Goal: Task Accomplishment & Management: Manage account settings

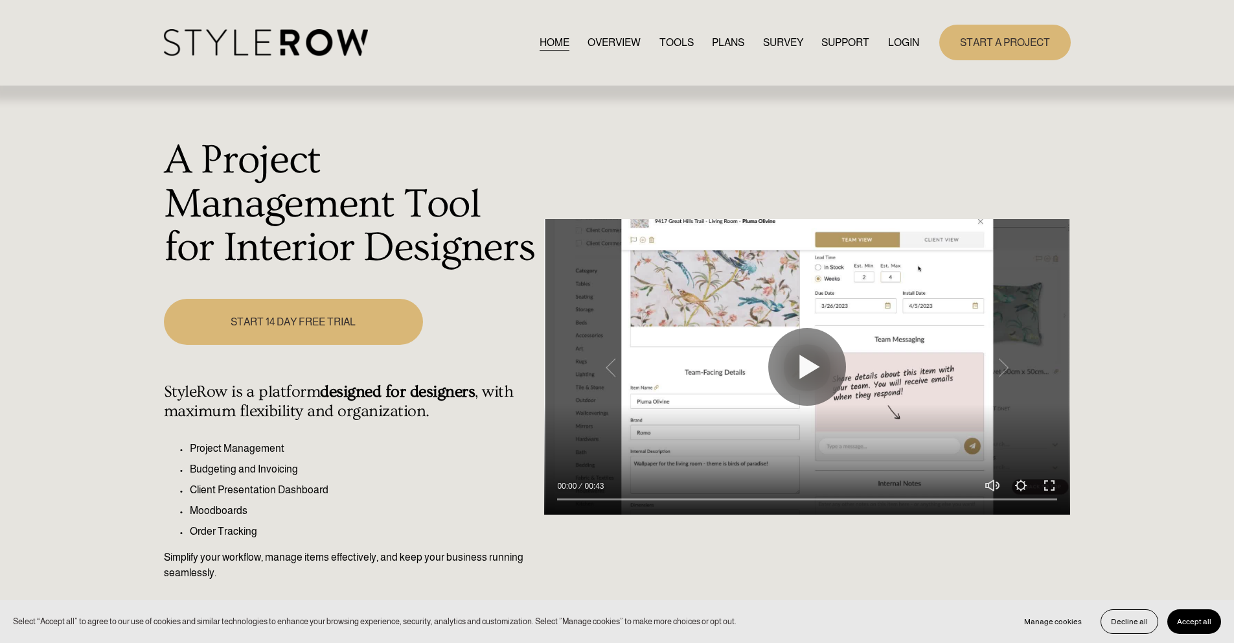
click at [893, 39] on link "LOGIN" at bounding box center [903, 42] width 31 height 17
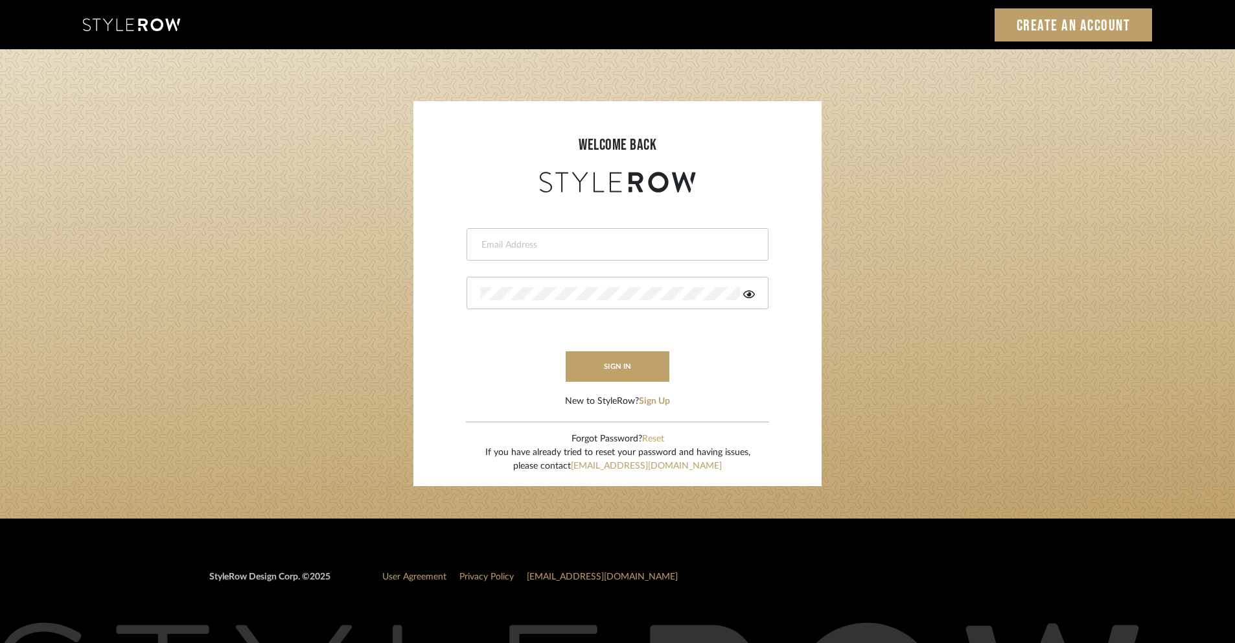
click at [655, 238] on input "email" at bounding box center [615, 244] width 271 height 13
type input "[PERSON_NAME][EMAIL_ADDRESS][DOMAIN_NAME]"
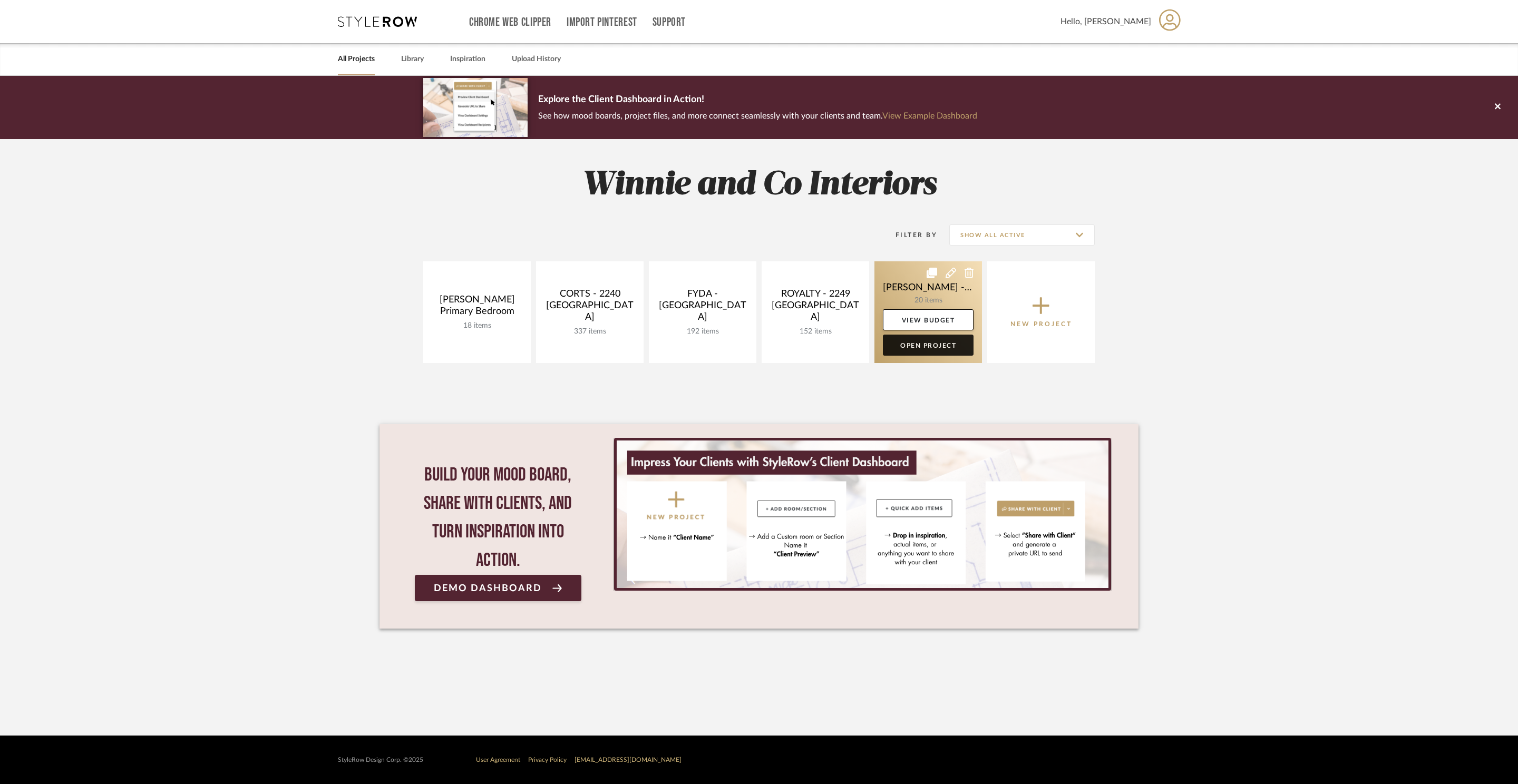
click at [927, 347] on link "Open Project" at bounding box center [927, 345] width 90 height 21
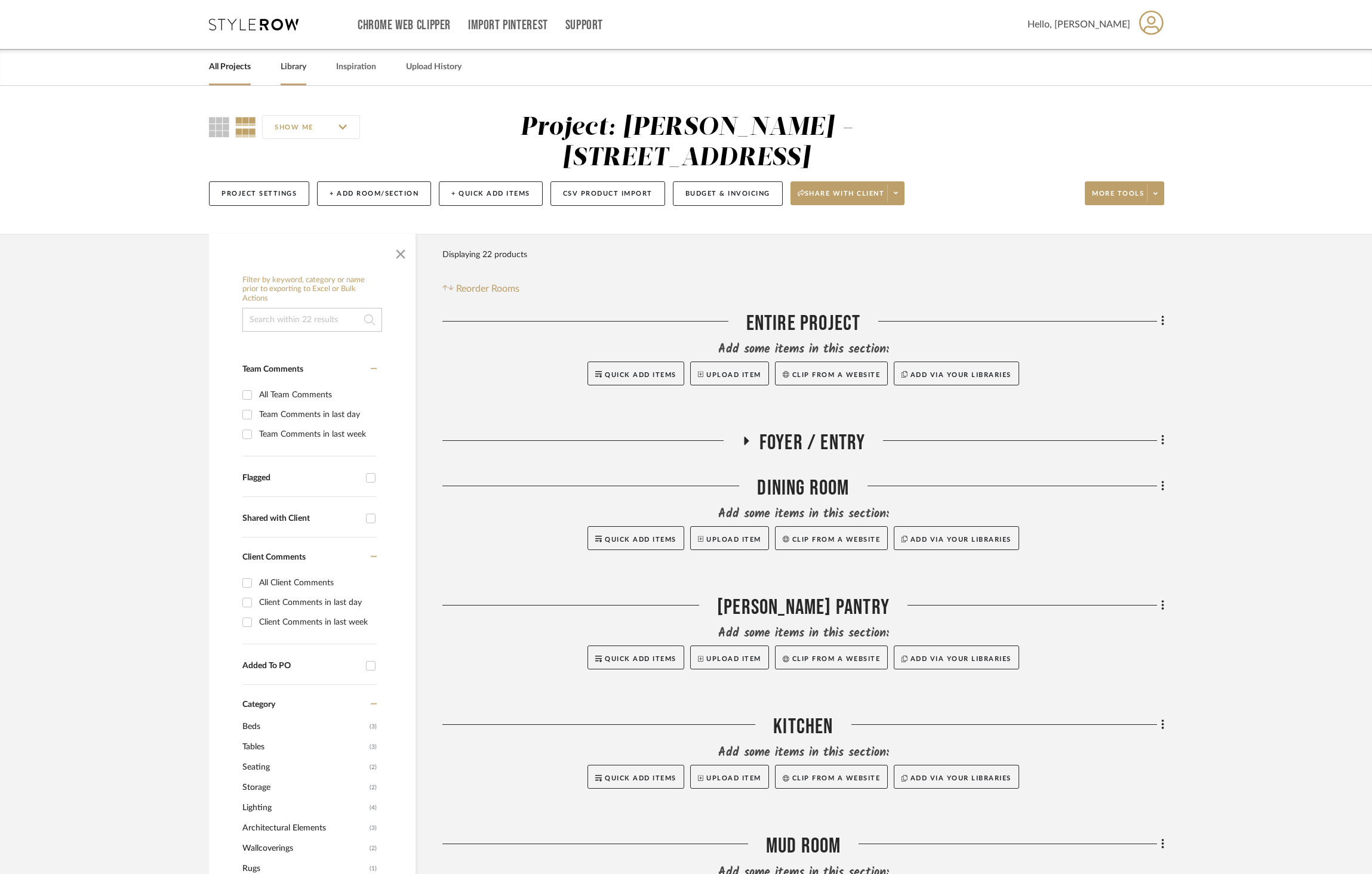
click at [305, 61] on link "Library" at bounding box center [293, 66] width 26 height 16
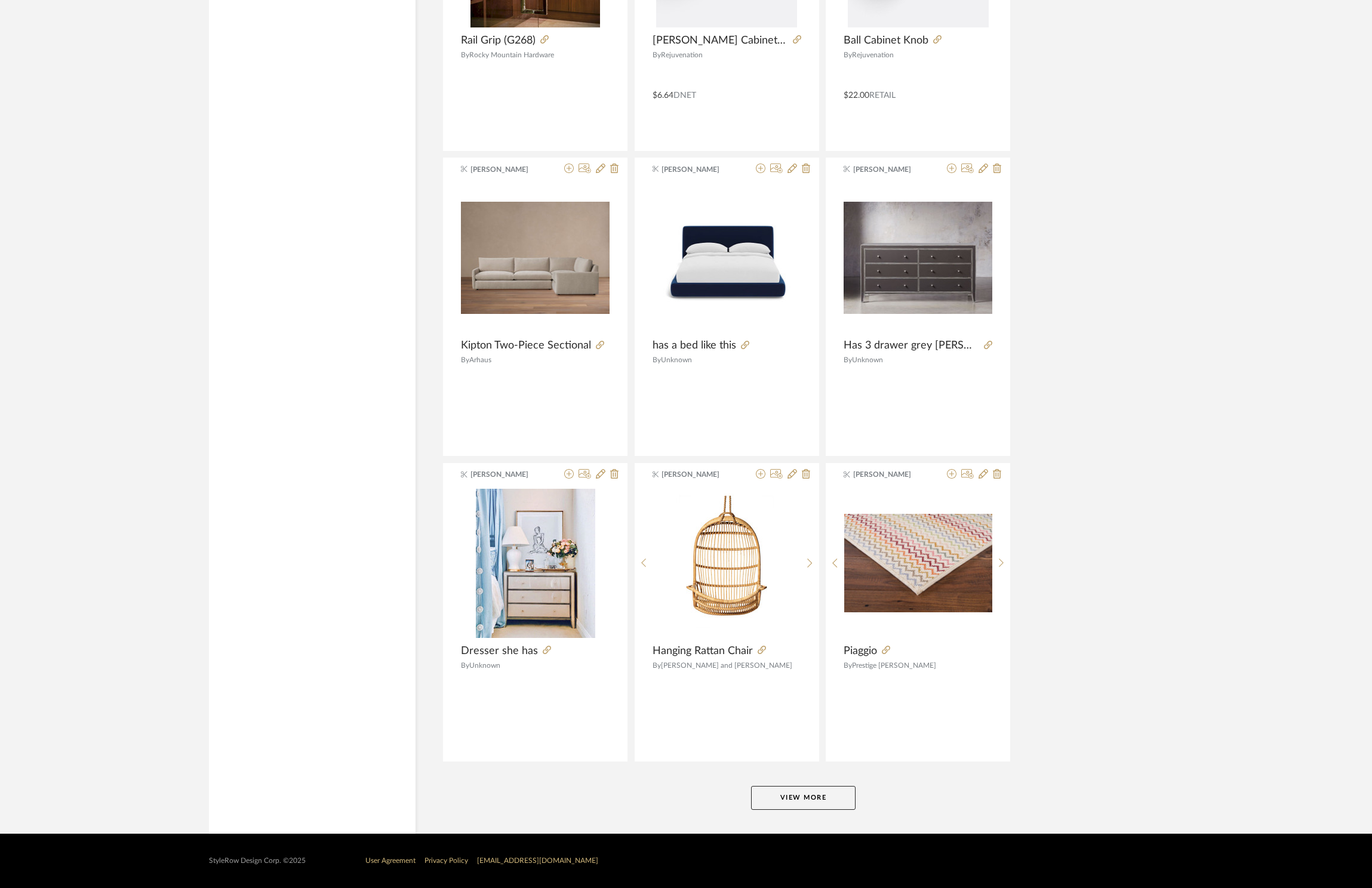
scroll to position [2517, 0]
click at [795, 807] on button "View More" at bounding box center [803, 797] width 104 height 24
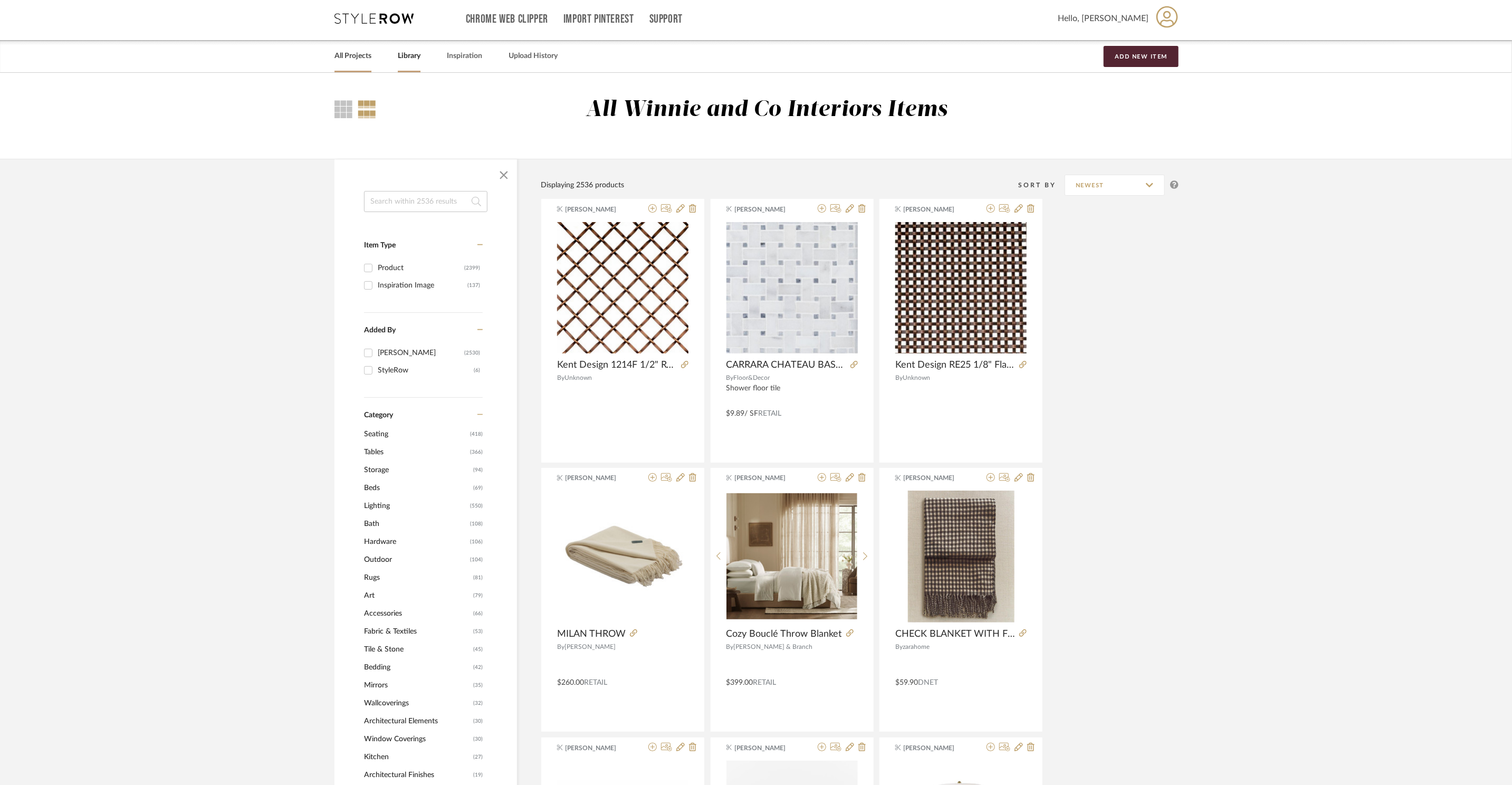
scroll to position [0, 0]
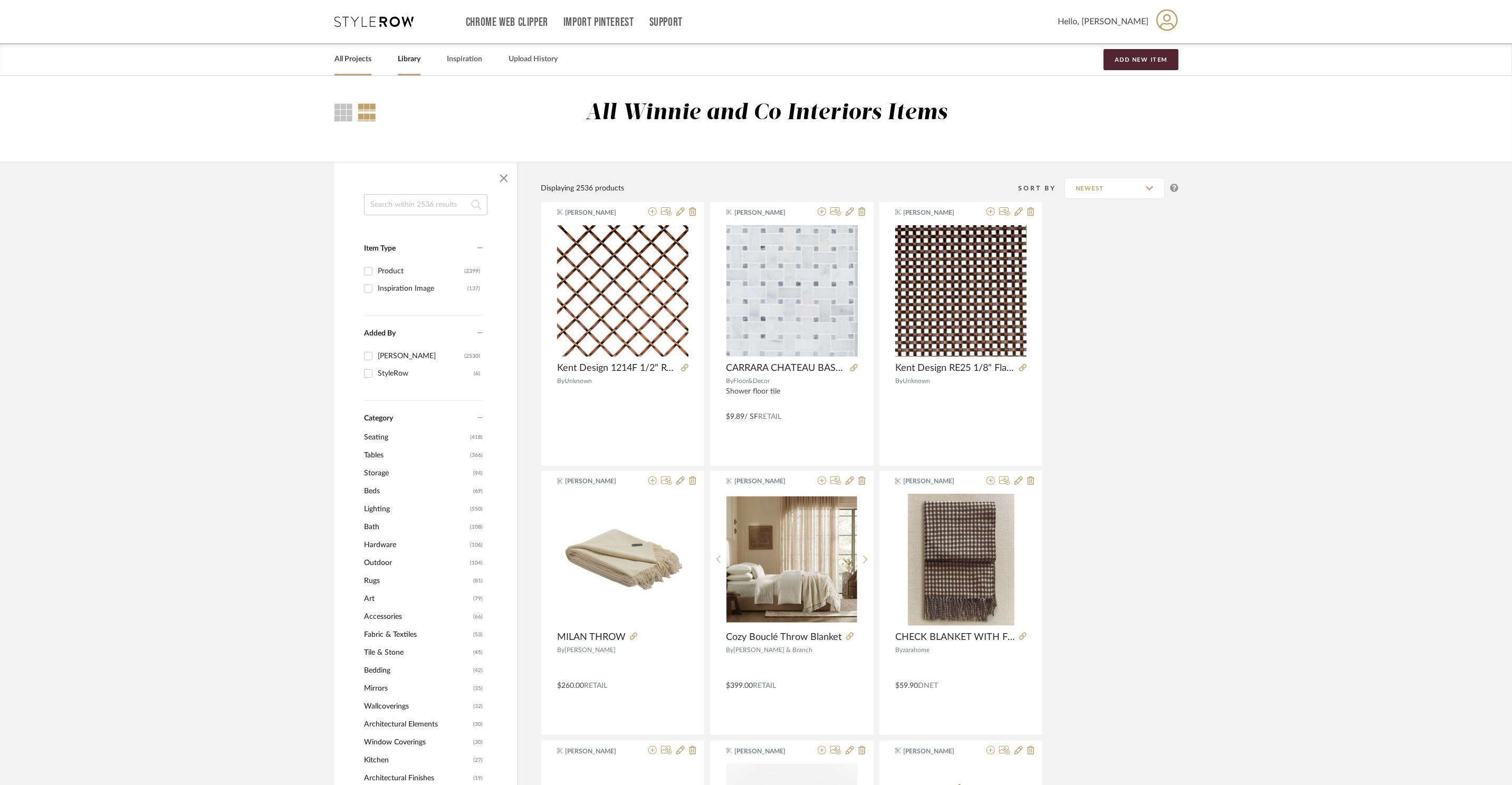
click at [344, 54] on link "All Projects" at bounding box center [353, 59] width 37 height 14
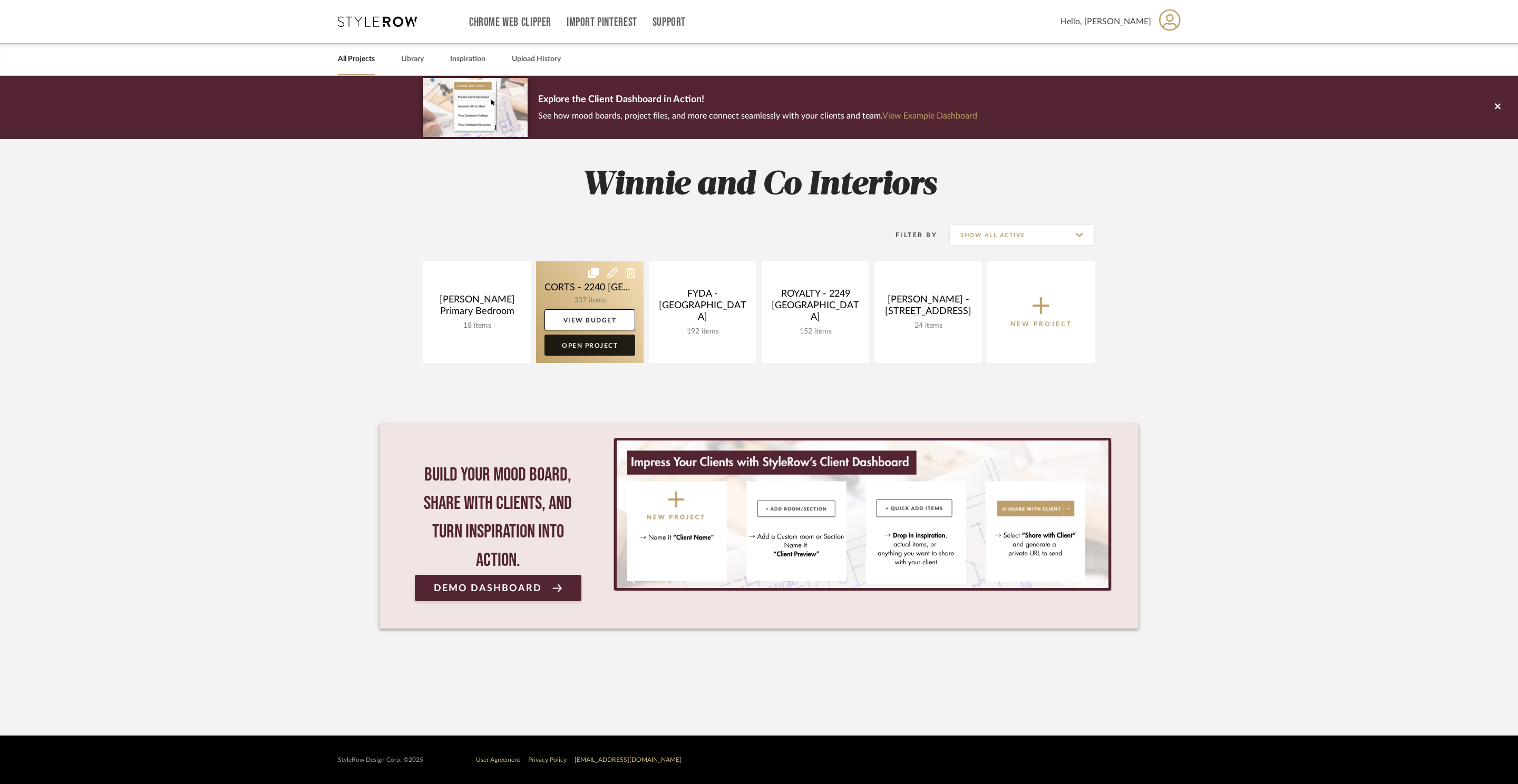
click at [591, 345] on link "Open Project" at bounding box center [589, 345] width 90 height 21
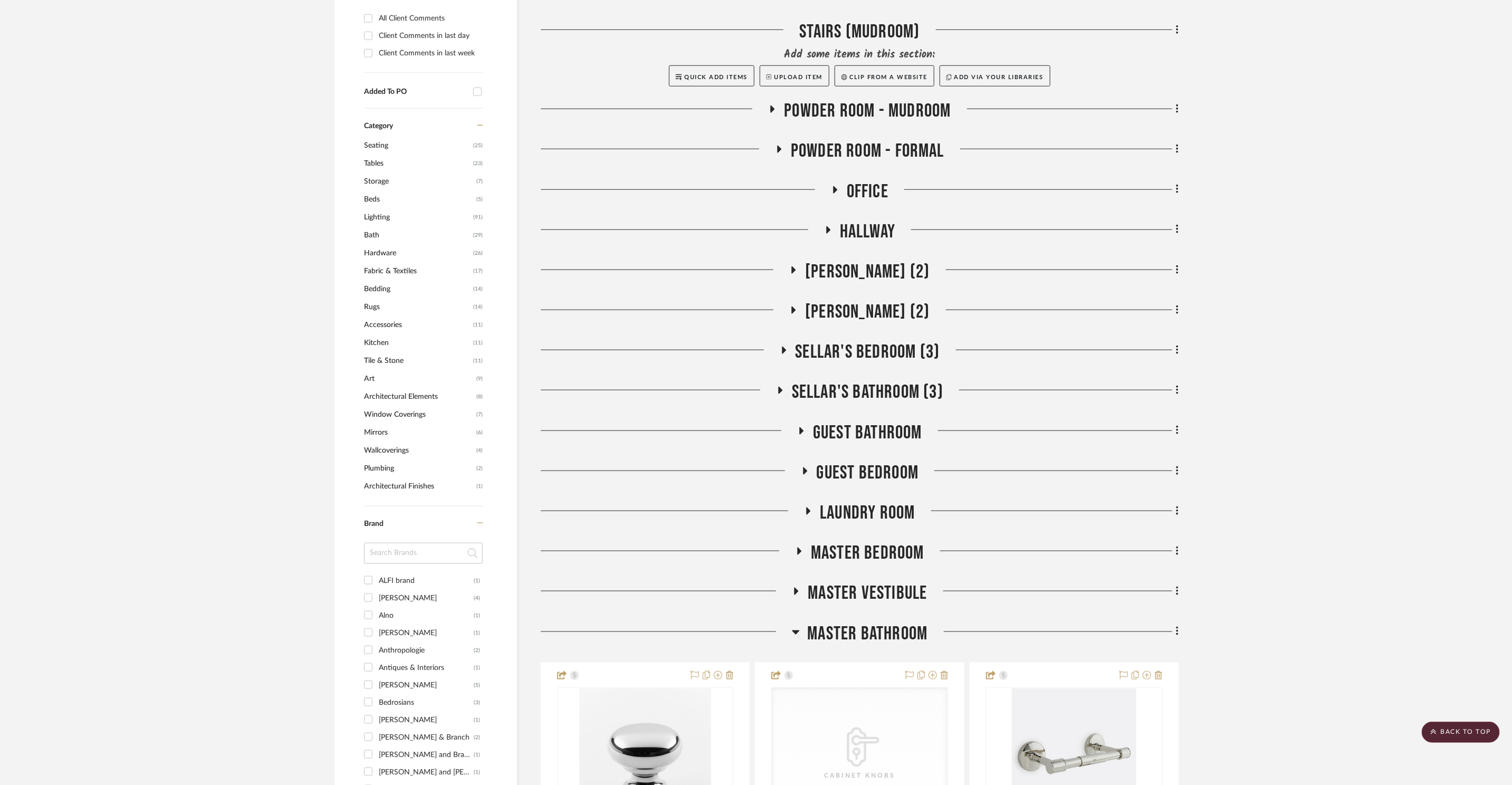
scroll to position [845, 0]
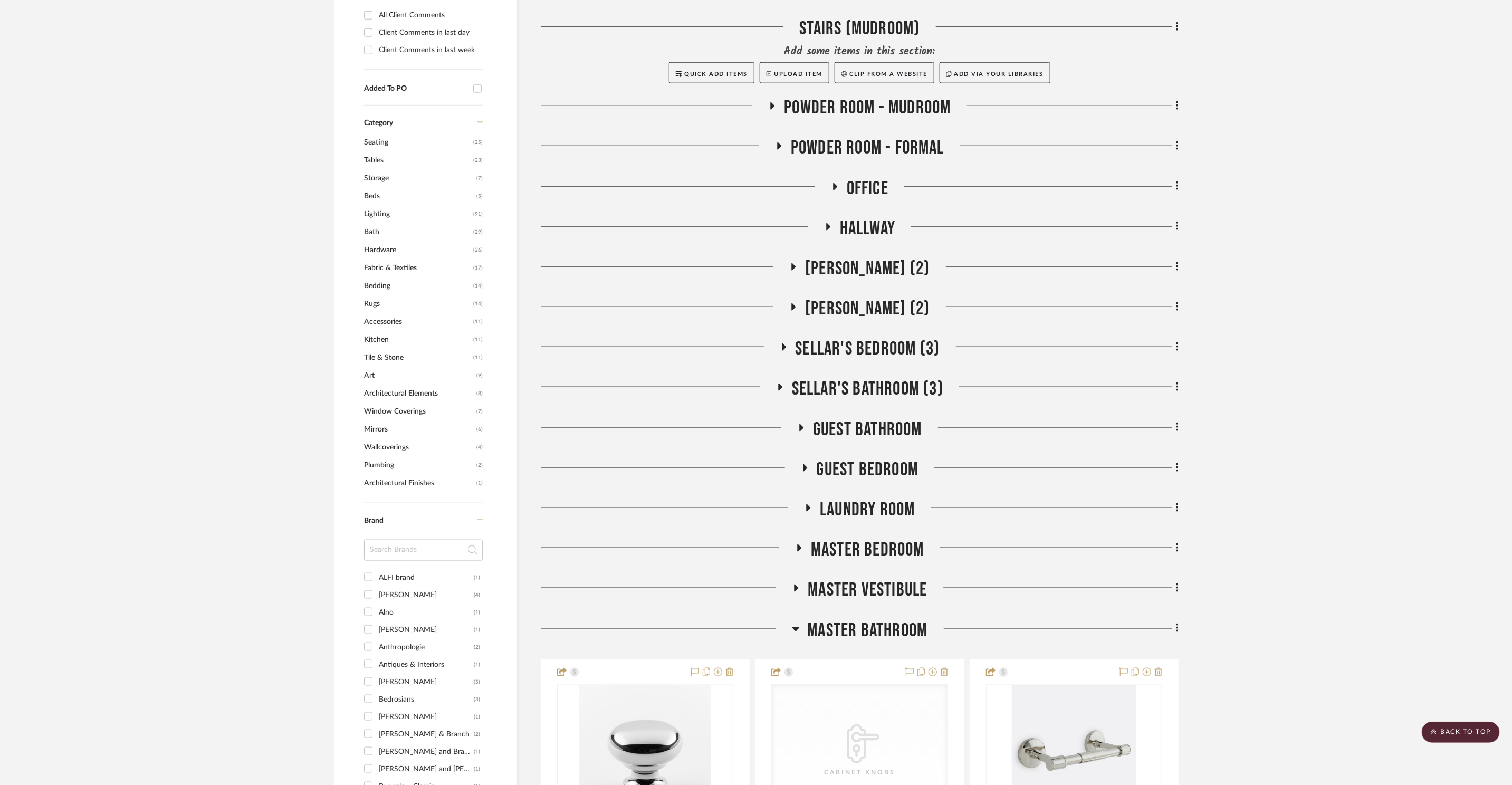
click at [859, 178] on span "Office" at bounding box center [867, 189] width 42 height 23
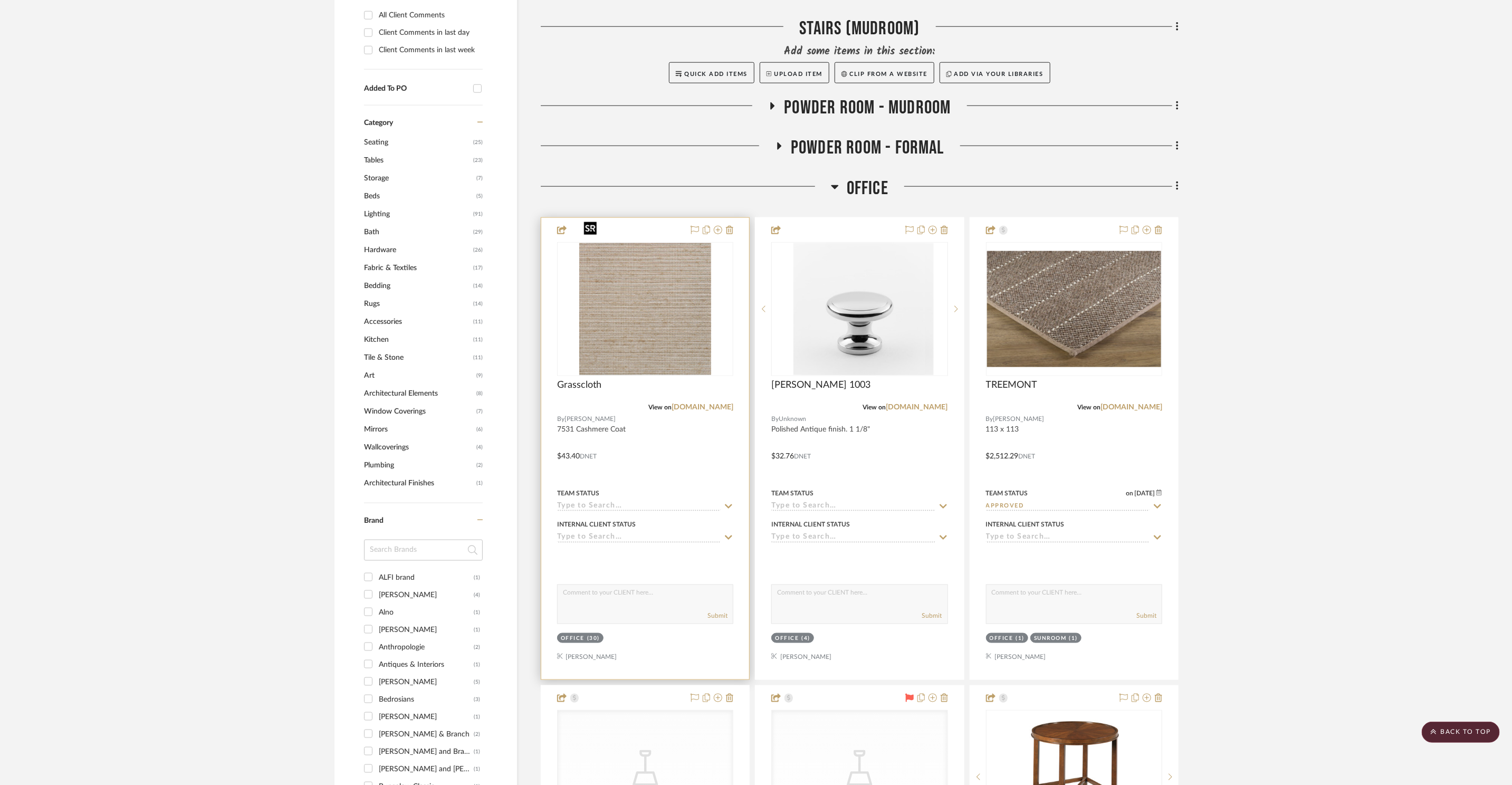
click at [0, 0] on img at bounding box center [0, 0] width 0 height 0
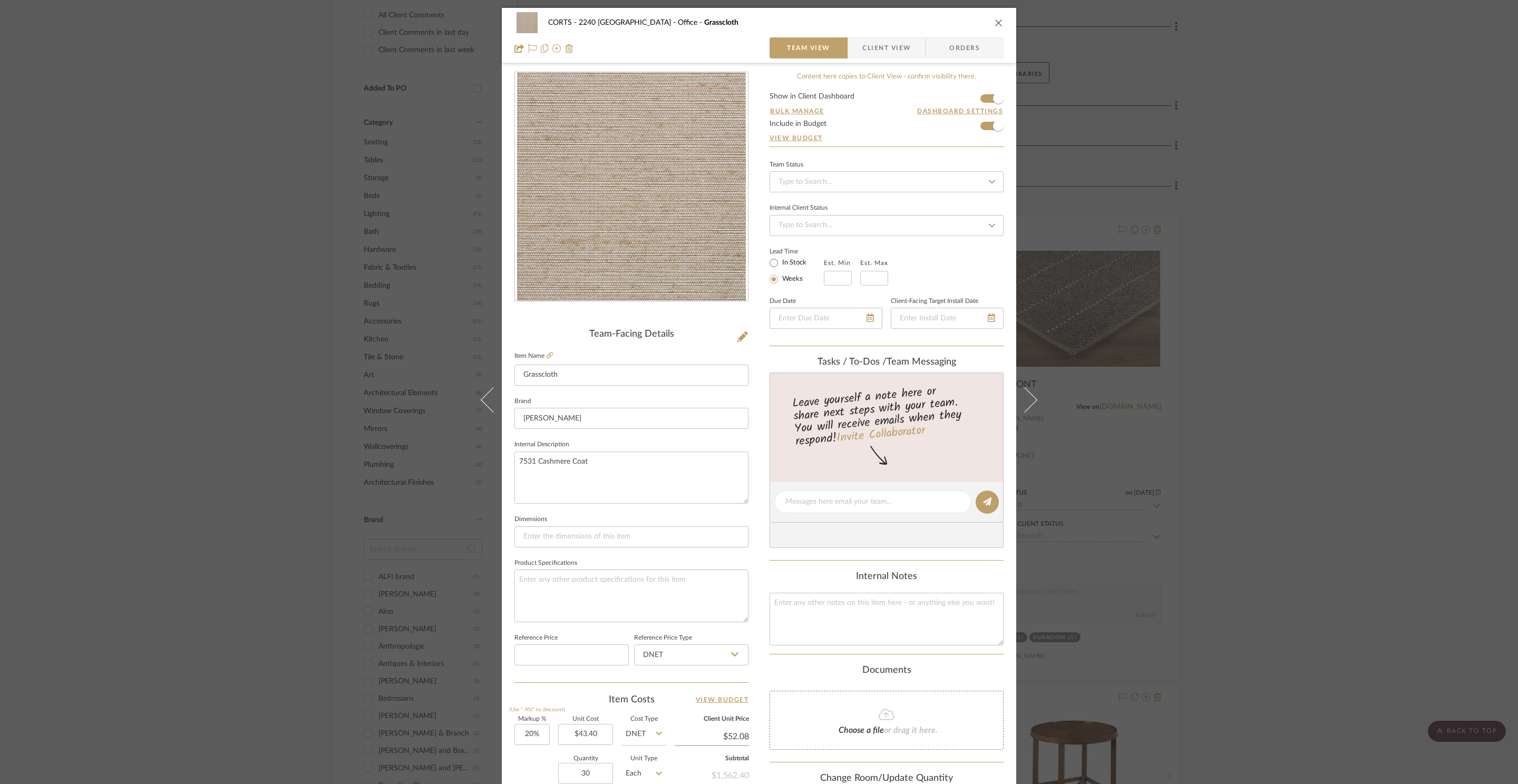
scroll to position [198, 0]
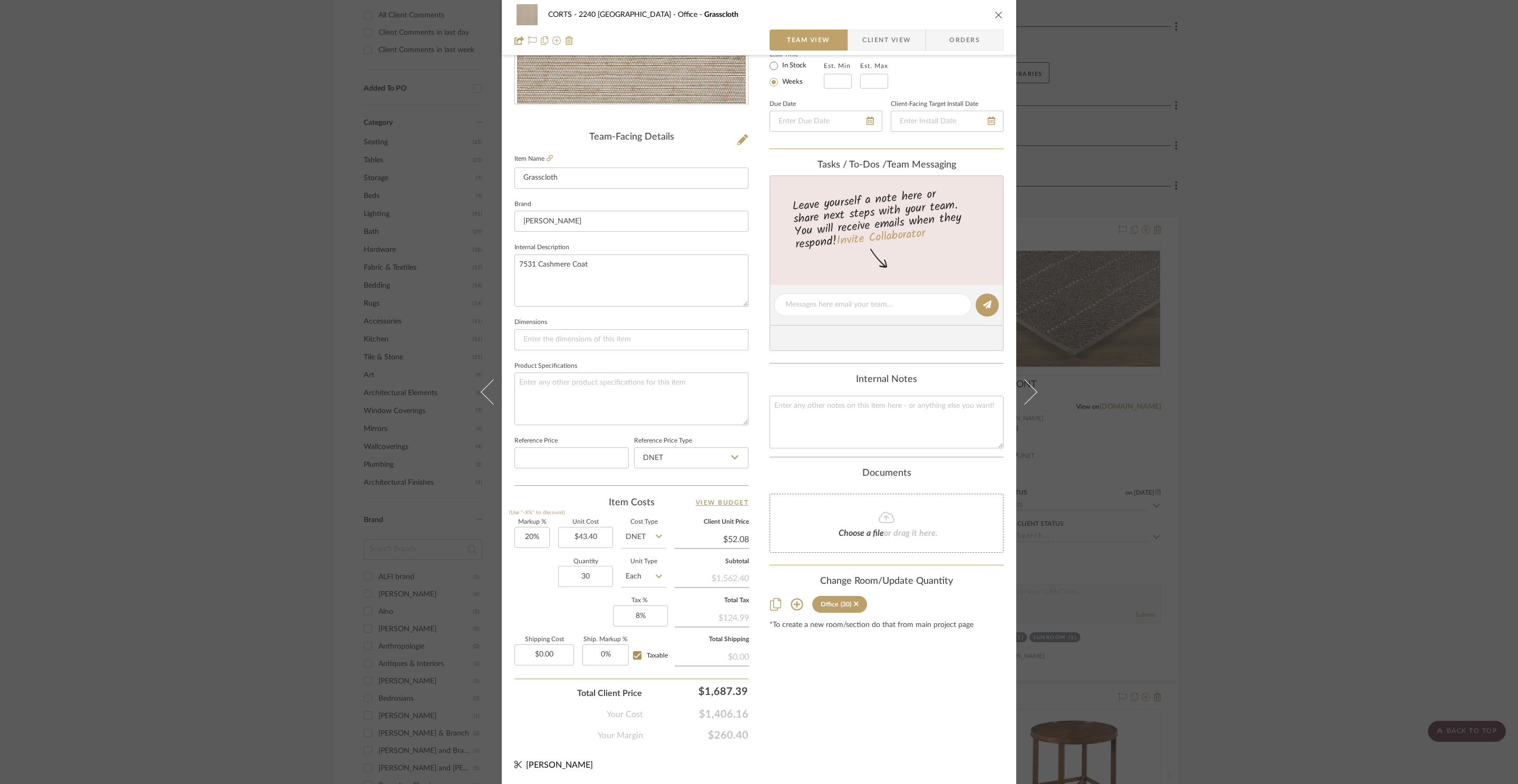
click at [997, 15] on icon "close" at bounding box center [998, 15] width 8 height 8
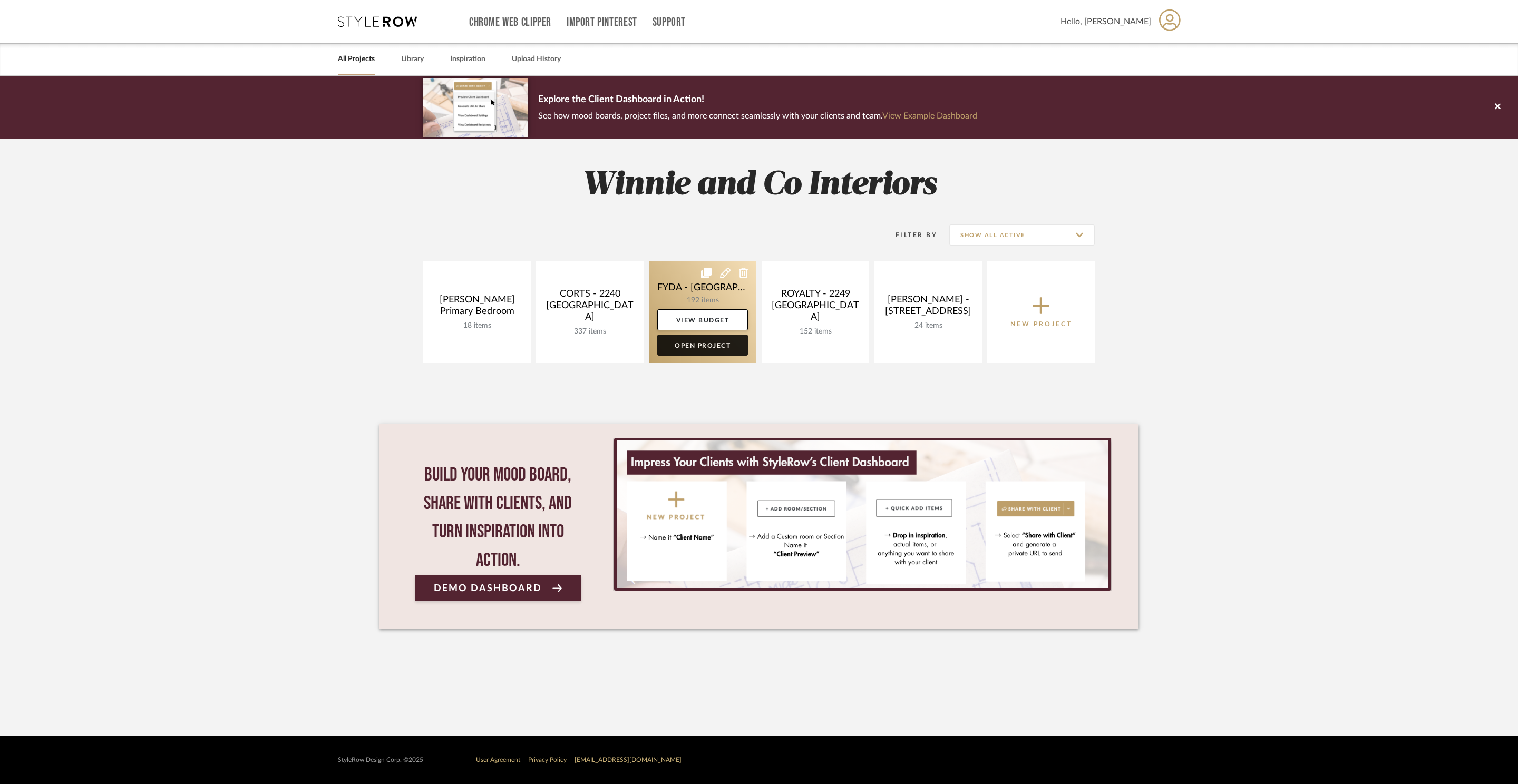
click at [698, 349] on link "Open Project" at bounding box center [702, 345] width 90 height 21
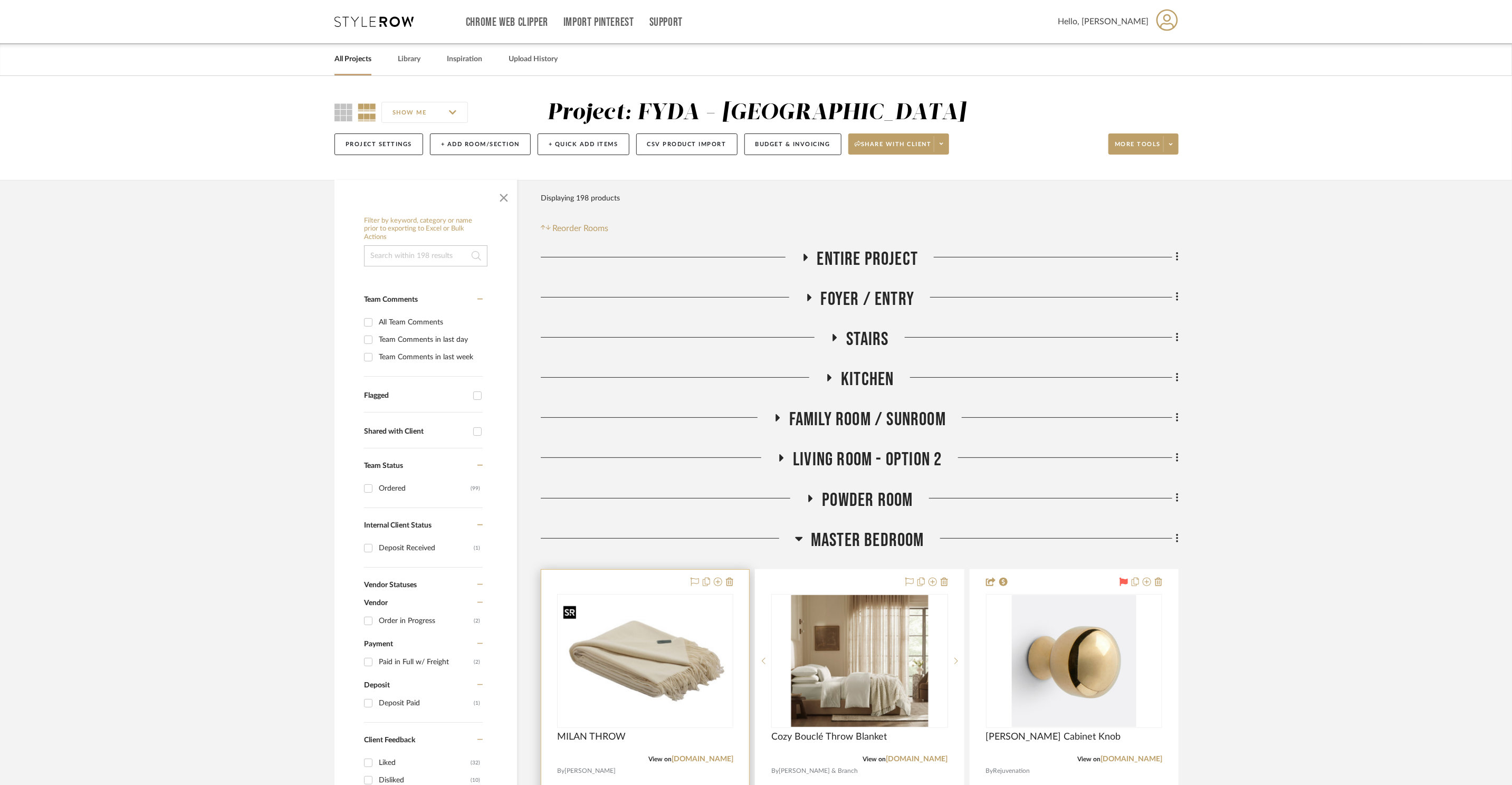
click at [0, 0] on img at bounding box center [0, 0] width 0 height 0
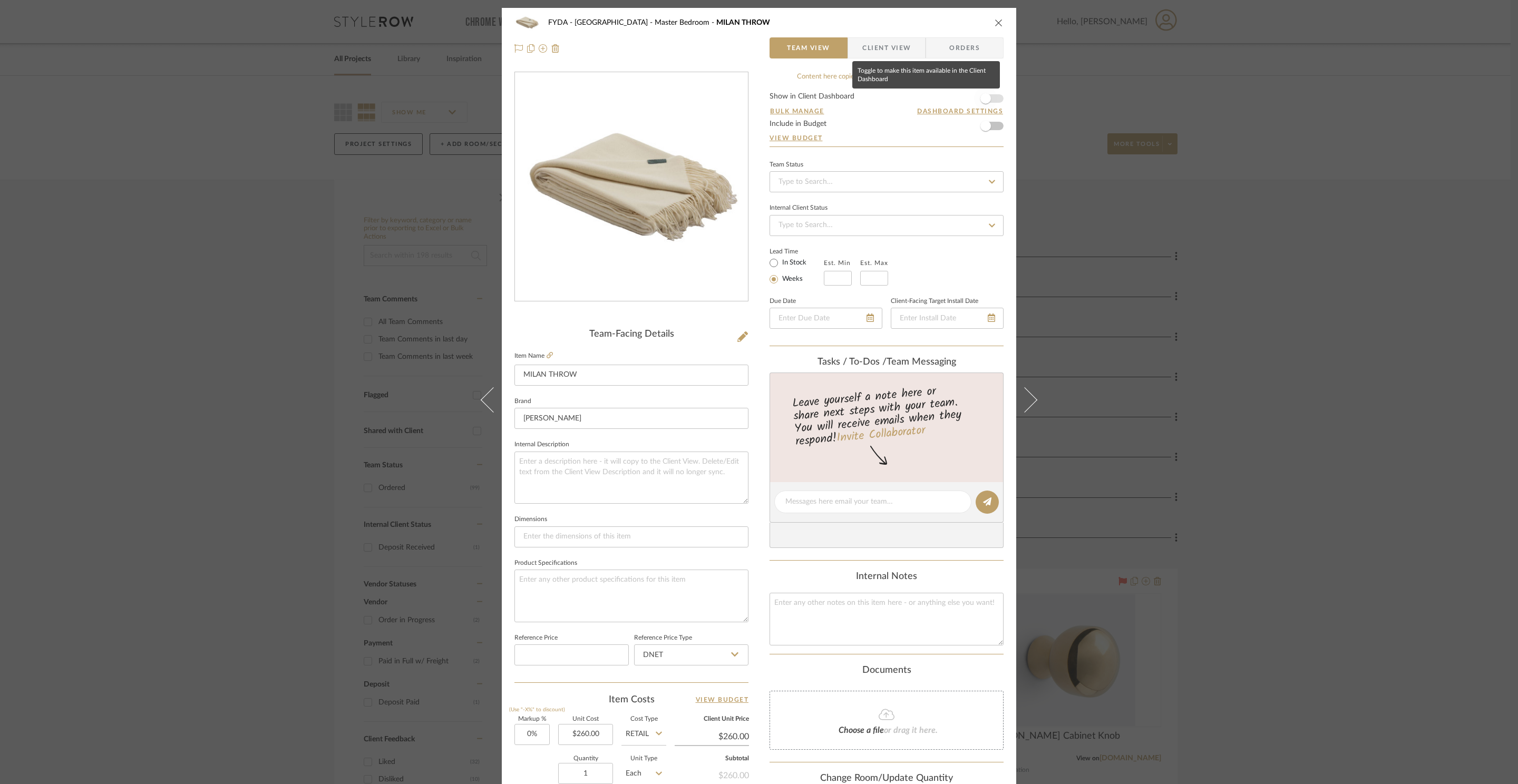
click at [991, 99] on span "button" at bounding box center [985, 98] width 24 height 24
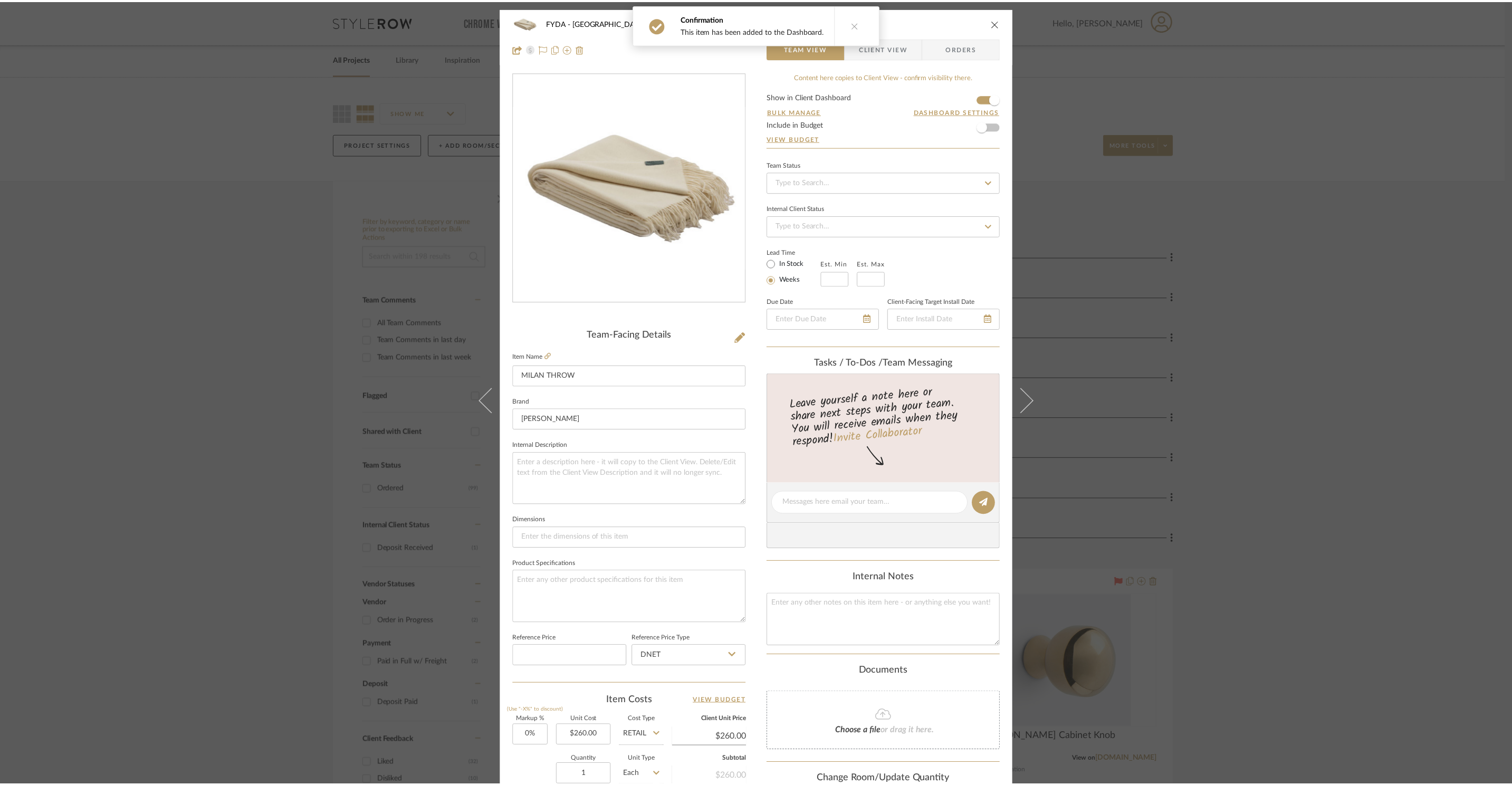
scroll to position [199, 0]
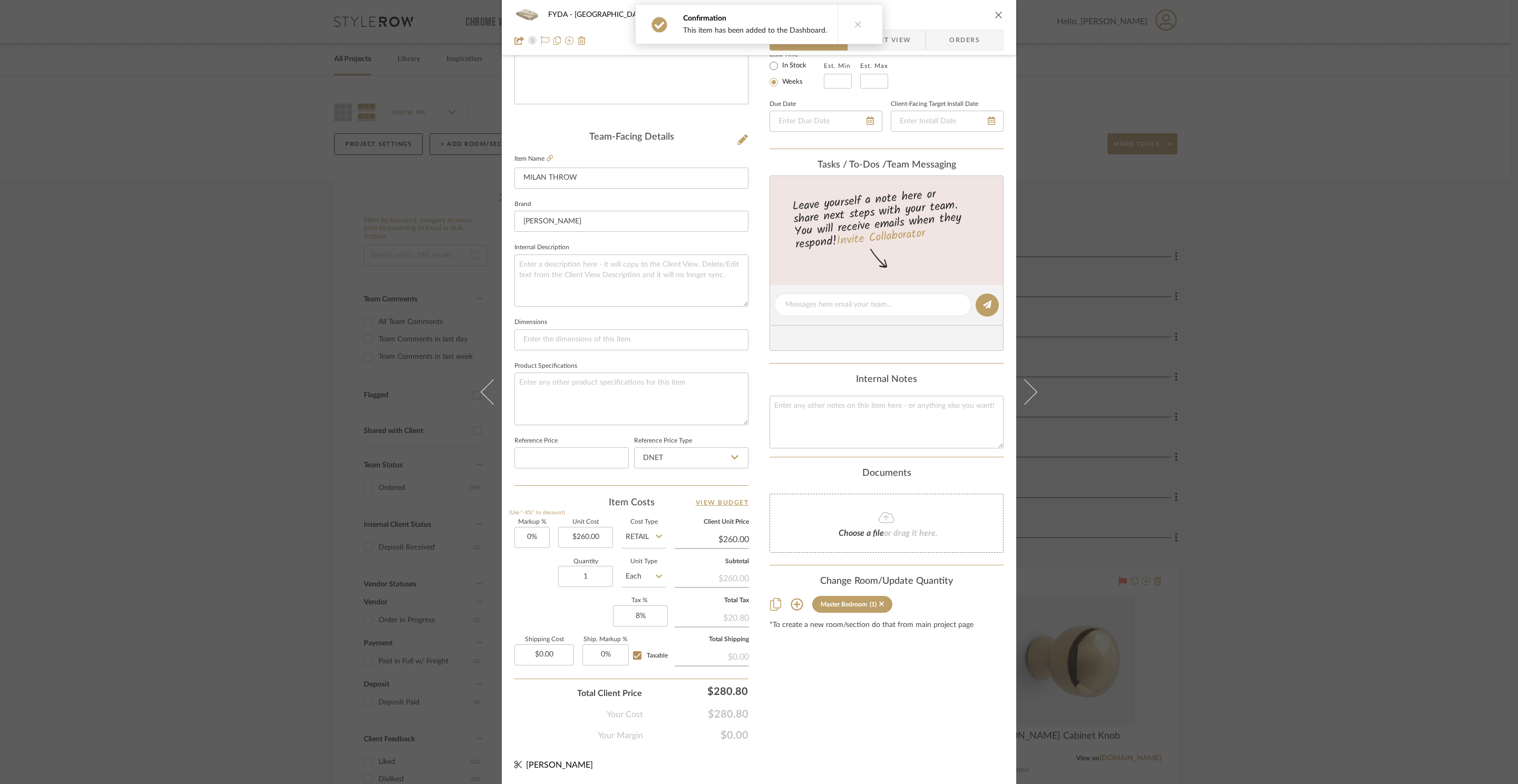
click at [996, 13] on icon "close" at bounding box center [998, 15] width 8 height 8
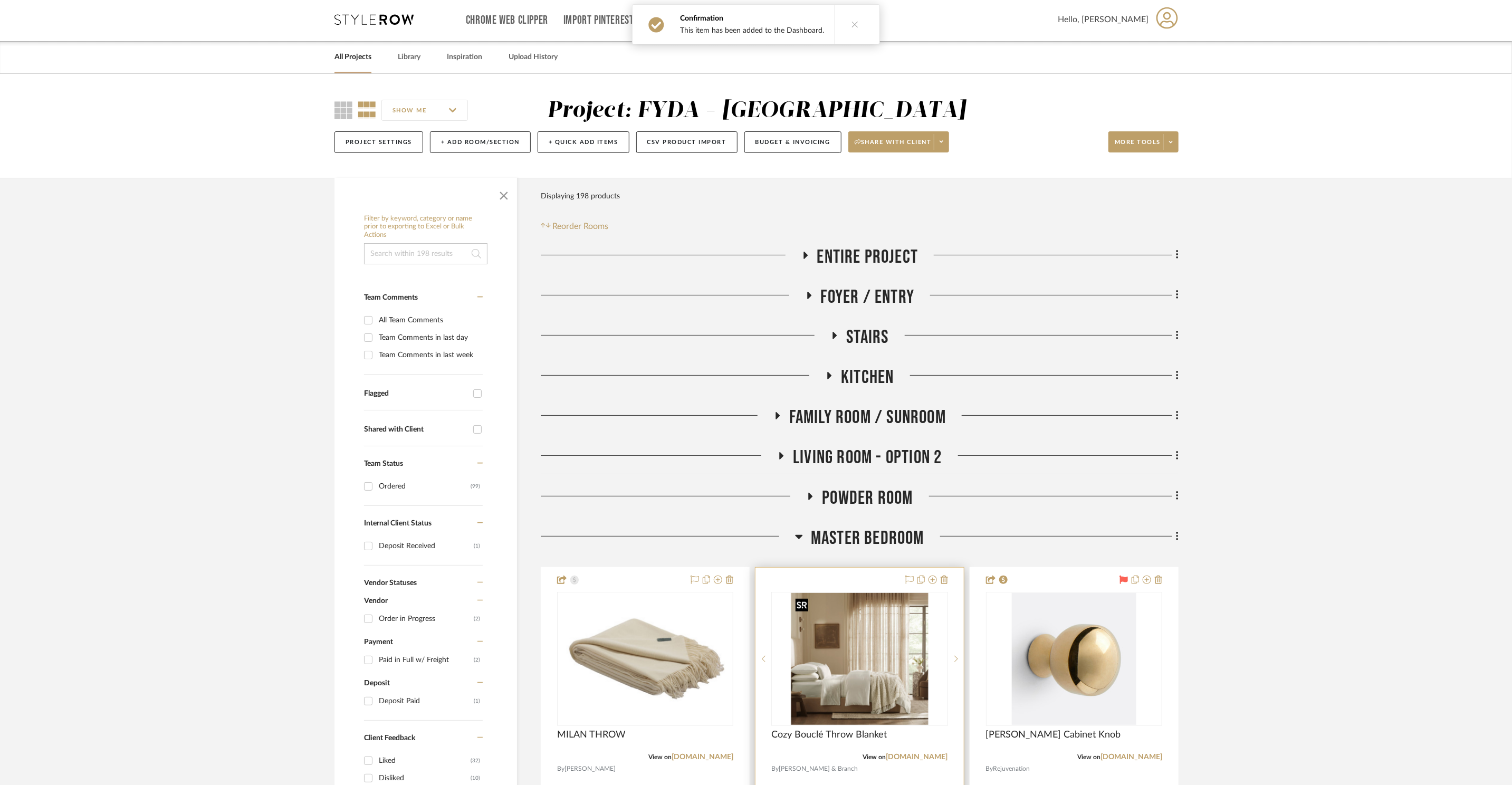
scroll to position [3, 0]
click at [912, 686] on img "0" at bounding box center [859, 658] width 137 height 132
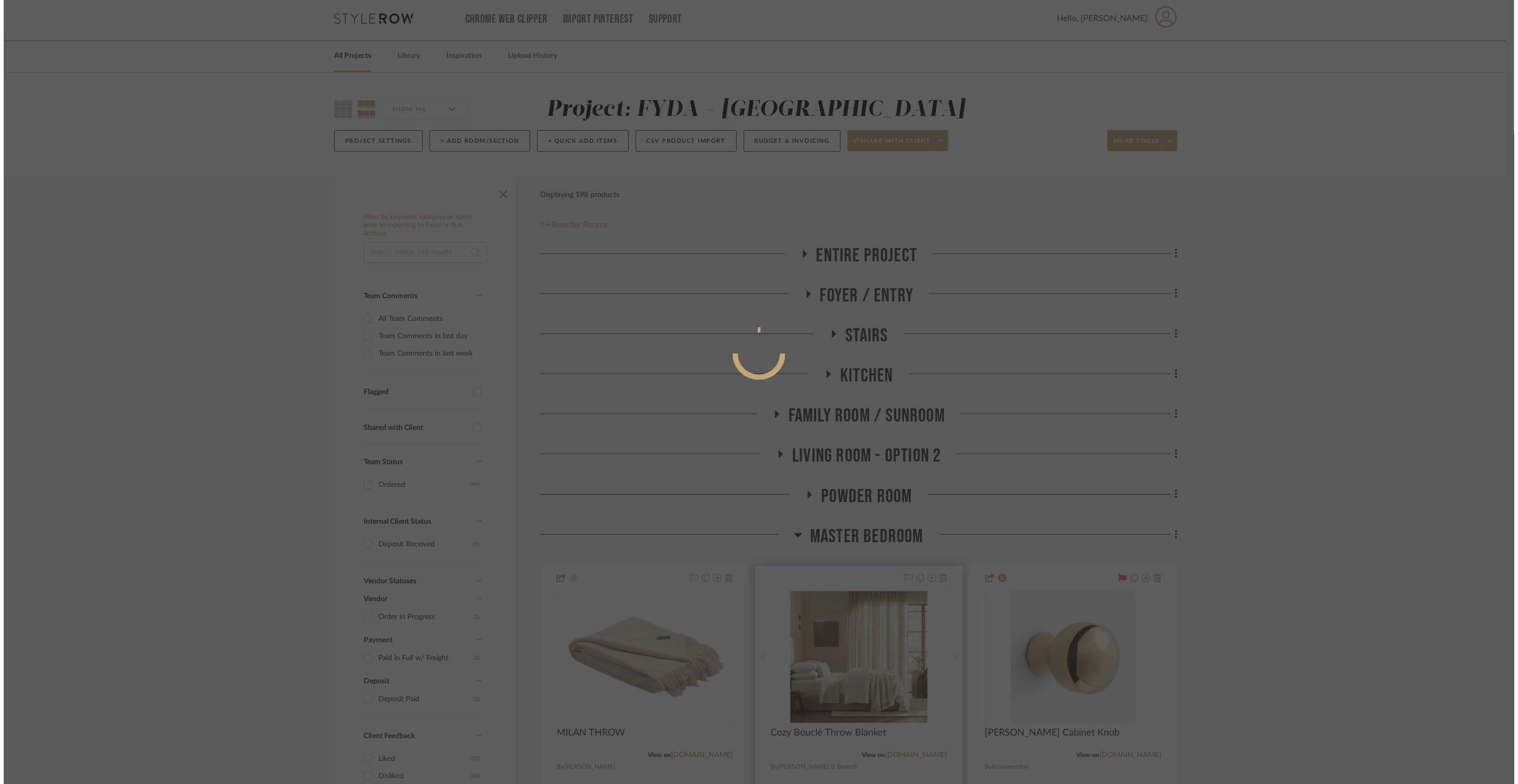
scroll to position [0, 0]
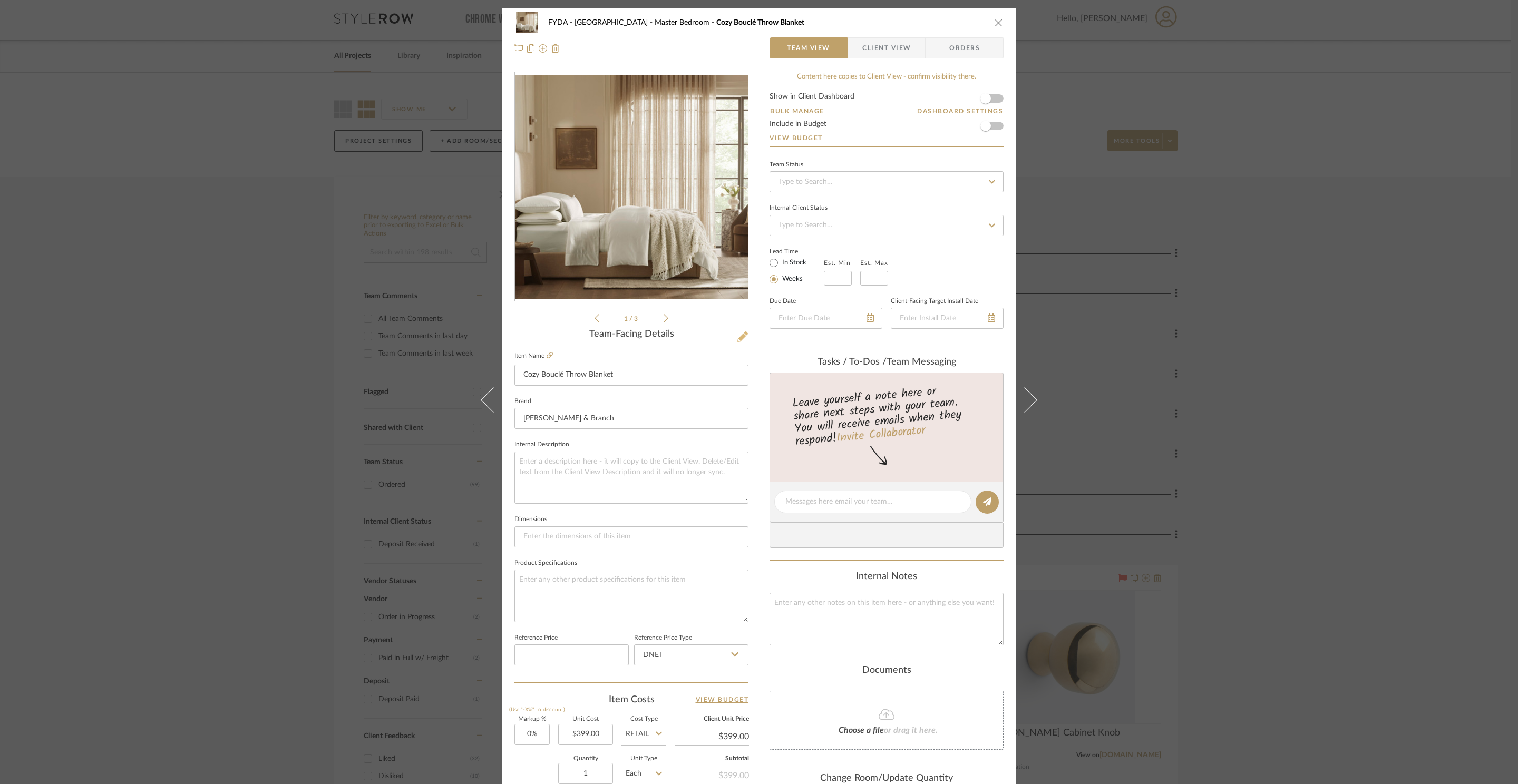
click at [739, 338] on icon at bounding box center [742, 336] width 11 height 11
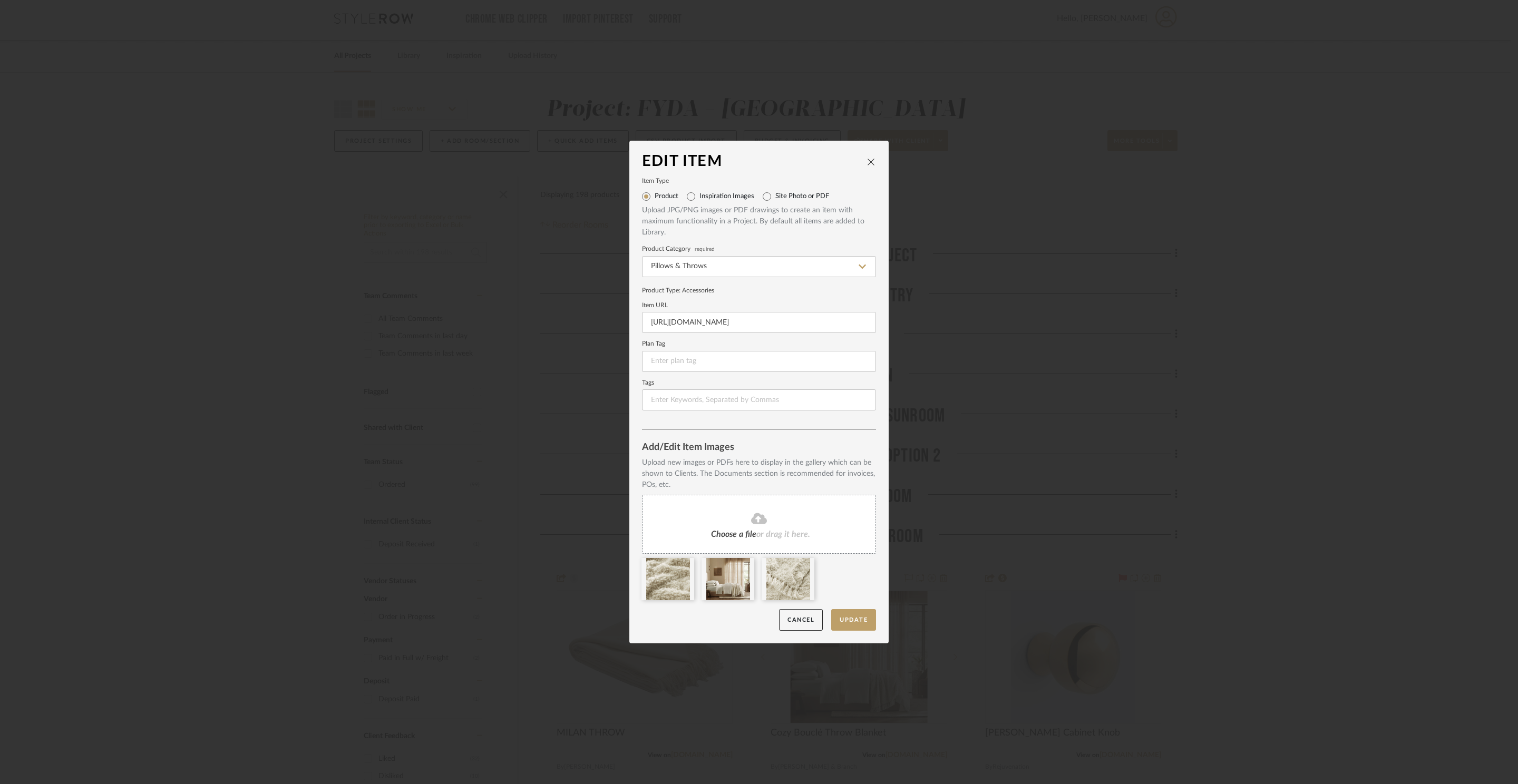
drag, startPoint x: 779, startPoint y: 578, endPoint x: 770, endPoint y: 578, distance: 9.0
click at [0, 0] on div at bounding box center [0, 0] width 0 height 0
click at [838, 616] on button "Update" at bounding box center [853, 620] width 45 height 22
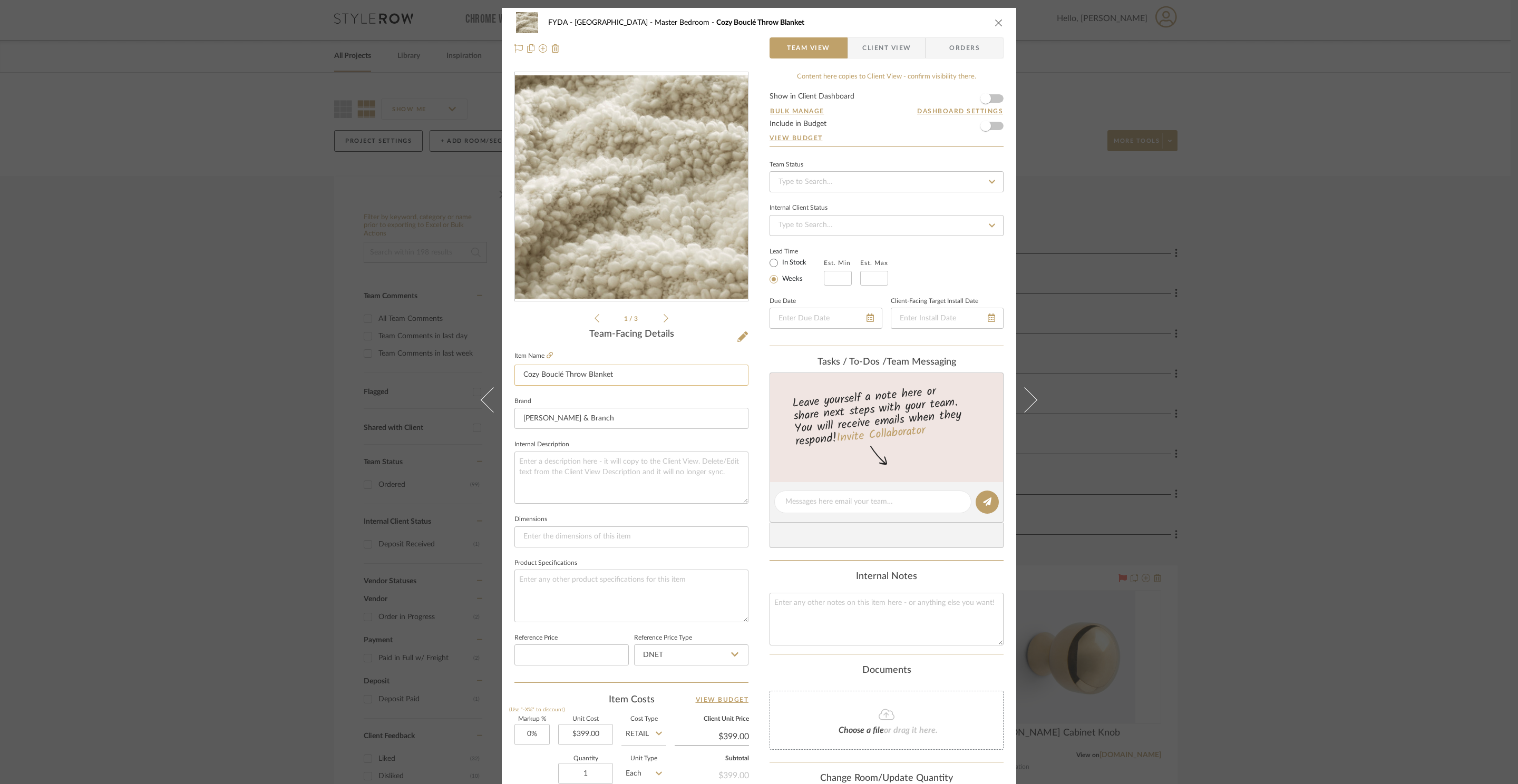
click at [521, 375] on input "Cozy Bouclé Throw Blanket" at bounding box center [631, 375] width 234 height 21
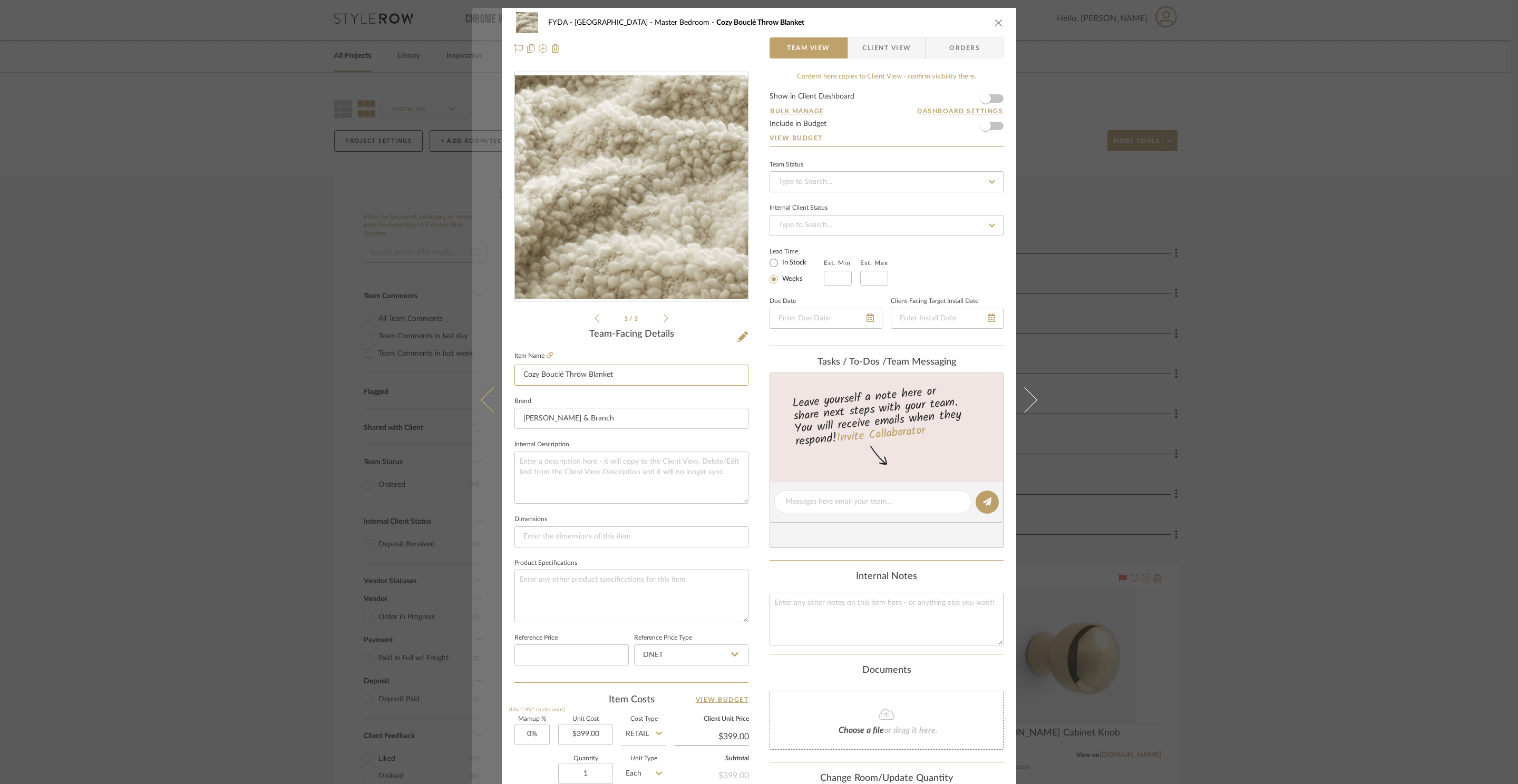
drag, startPoint x: 640, startPoint y: 371, endPoint x: 476, endPoint y: 350, distance: 165.3
click at [472, 351] on mat-dialog-content "FYDA - 655 City Park Master Bedroom Cozy Bouclé Throw Blanket Team View Client …" at bounding box center [758, 494] width 574 height 973
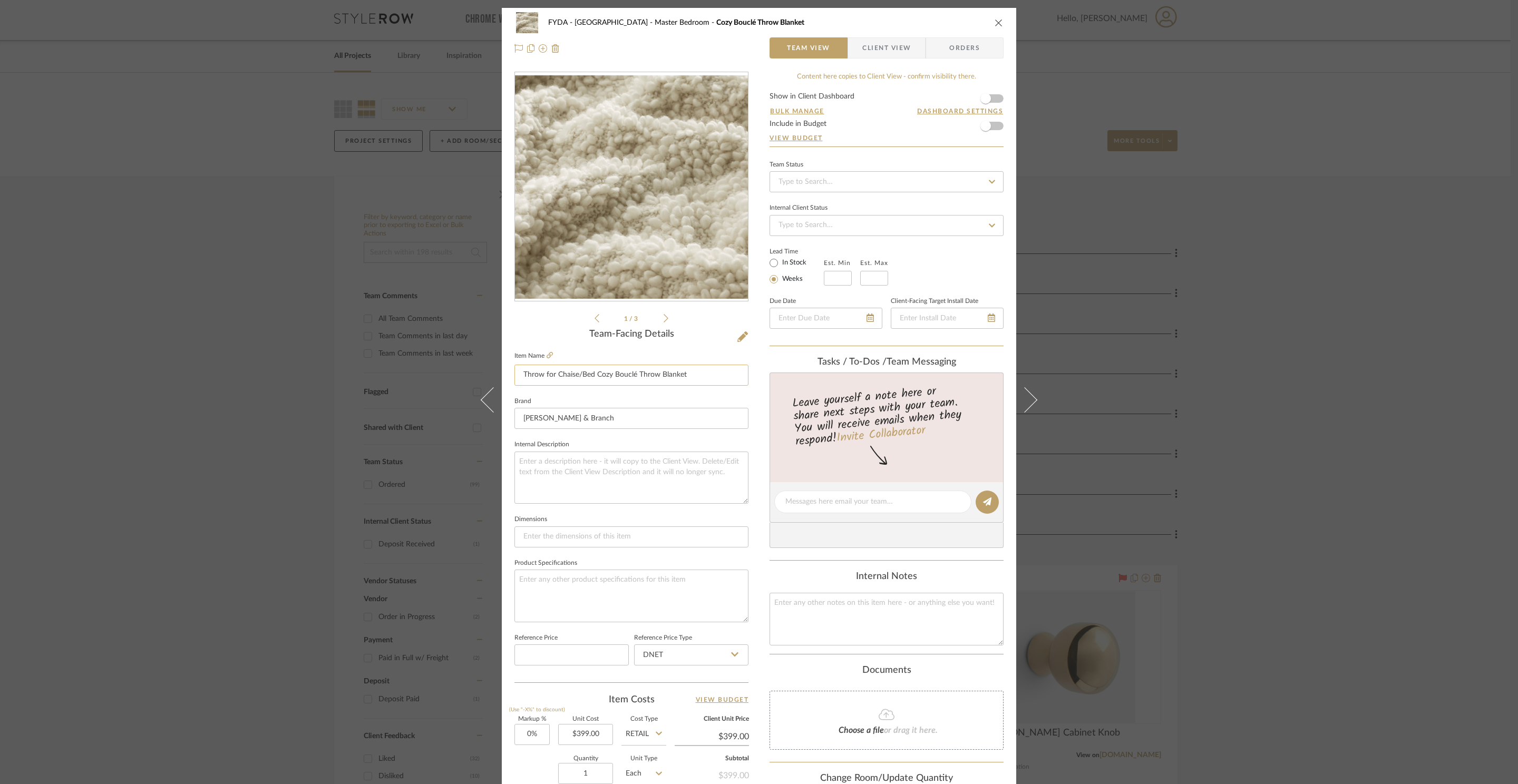
drag, startPoint x: 696, startPoint y: 368, endPoint x: 616, endPoint y: 375, distance: 80.3
click at [616, 376] on input "Throw for Chaise/Bed Cozy Bouclé Throw Blanket" at bounding box center [631, 375] width 234 height 21
click at [648, 374] on input "Throw for Chaise/Bed Cozy Bouclé Throw Blanket" at bounding box center [631, 375] width 234 height 21
drag, startPoint x: 707, startPoint y: 375, endPoint x: 595, endPoint y: 373, distance: 112.0
click at [595, 373] on input "Throw for Chaise/Bed Cozy Bouclé Throw Blanket" at bounding box center [631, 375] width 234 height 21
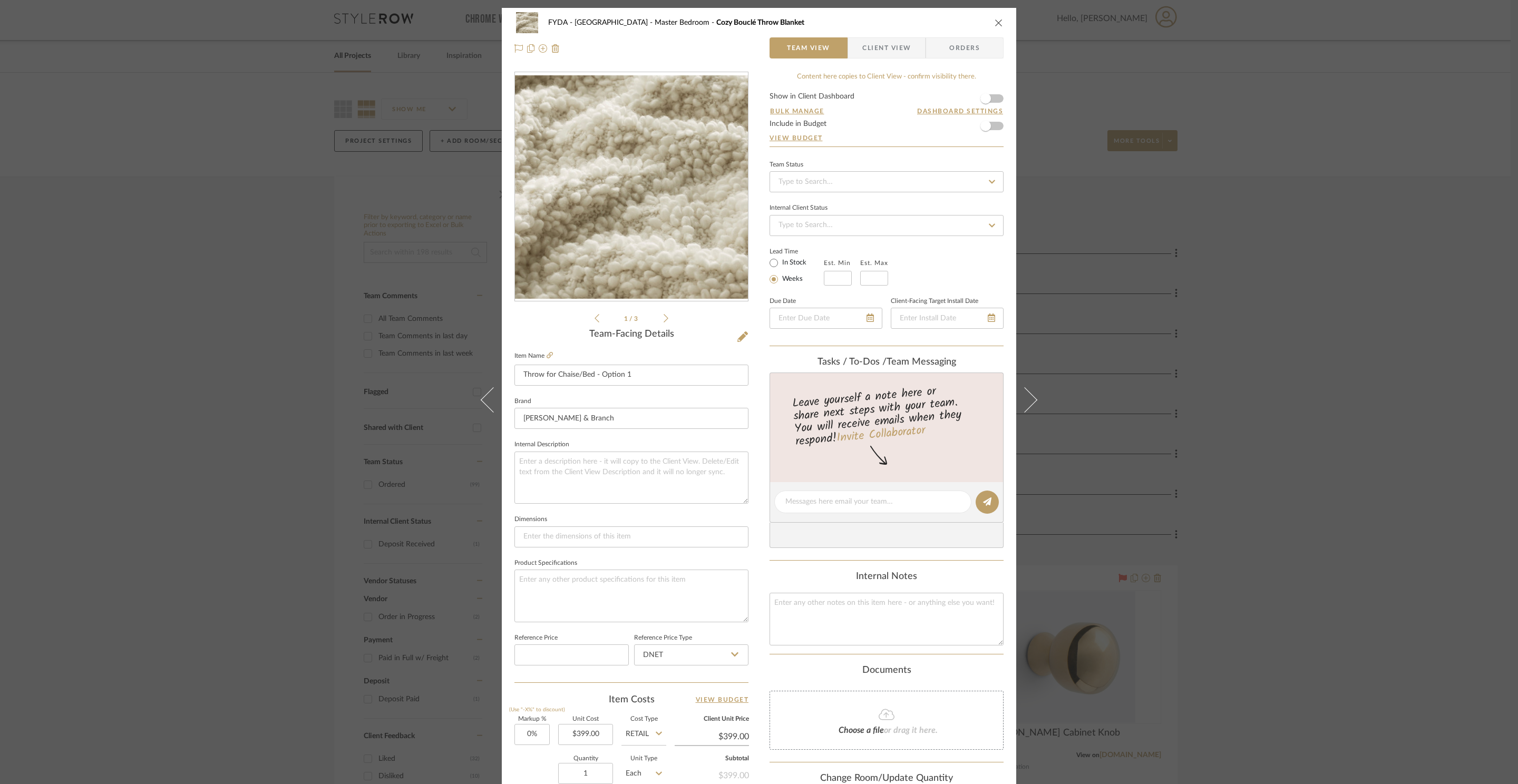
type input "Throw for Chaise/Bed - Option 1"
click at [995, 95] on form "Show in Client Dashboard Bulk Manage Dashboard Settings Include in Budget View …" at bounding box center [887, 120] width 234 height 54
click at [994, 98] on form "Show in Client Dashboard Bulk Manage Dashboard Settings Include in Budget View …" at bounding box center [887, 120] width 234 height 54
click at [992, 99] on span "button" at bounding box center [985, 98] width 24 height 24
click at [994, 25] on icon "close" at bounding box center [998, 23] width 8 height 8
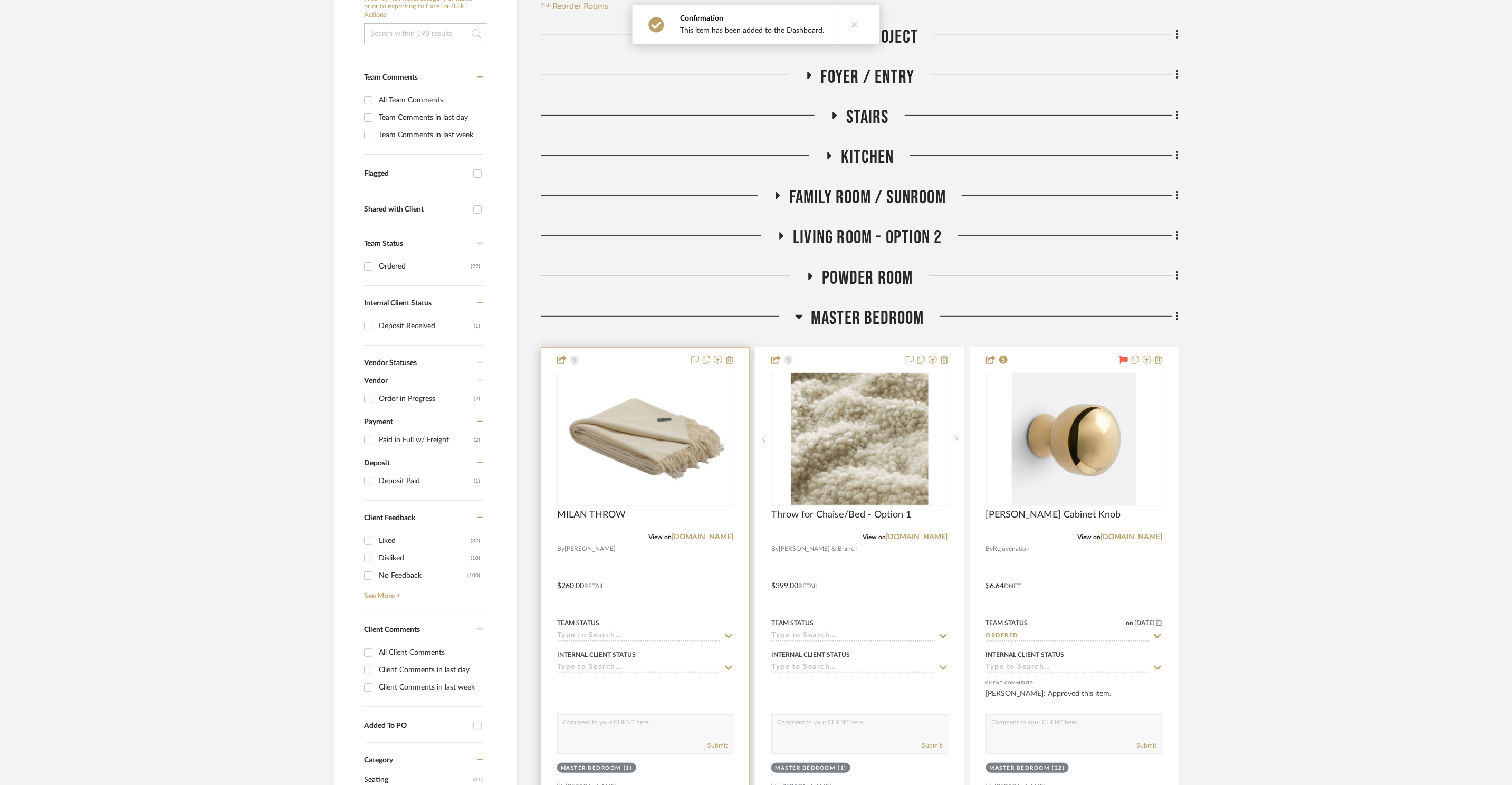
scroll to position [223, 0]
click at [601, 481] on img "0" at bounding box center [645, 438] width 174 height 122
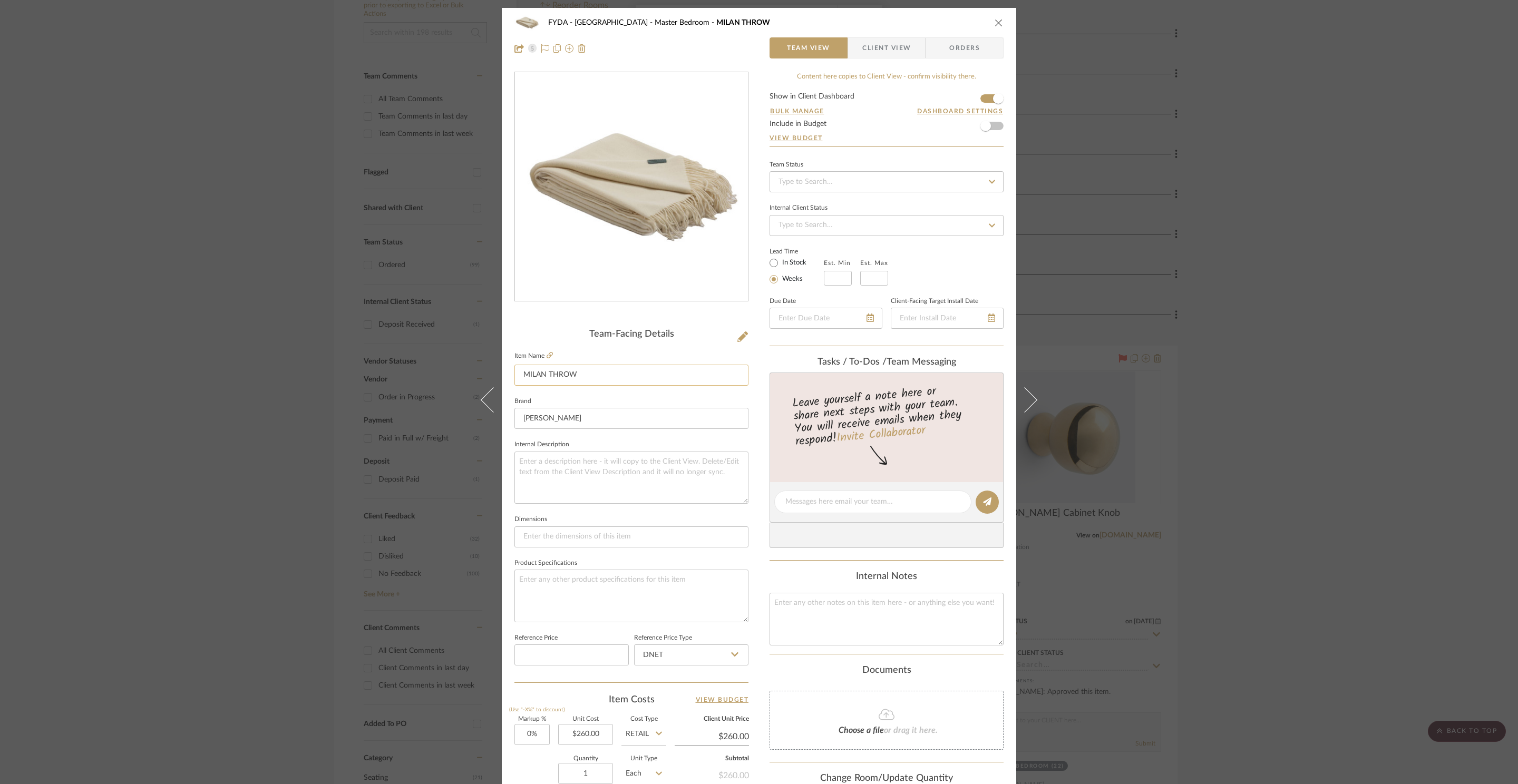
click at [582, 381] on input "MILAN THROW" at bounding box center [631, 375] width 234 height 21
click at [581, 381] on input "MILAN THROW" at bounding box center [631, 375] width 234 height 21
type input "Throw for Chaise/Bed - Option 2"
click at [998, 19] on icon "close" at bounding box center [998, 23] width 8 height 8
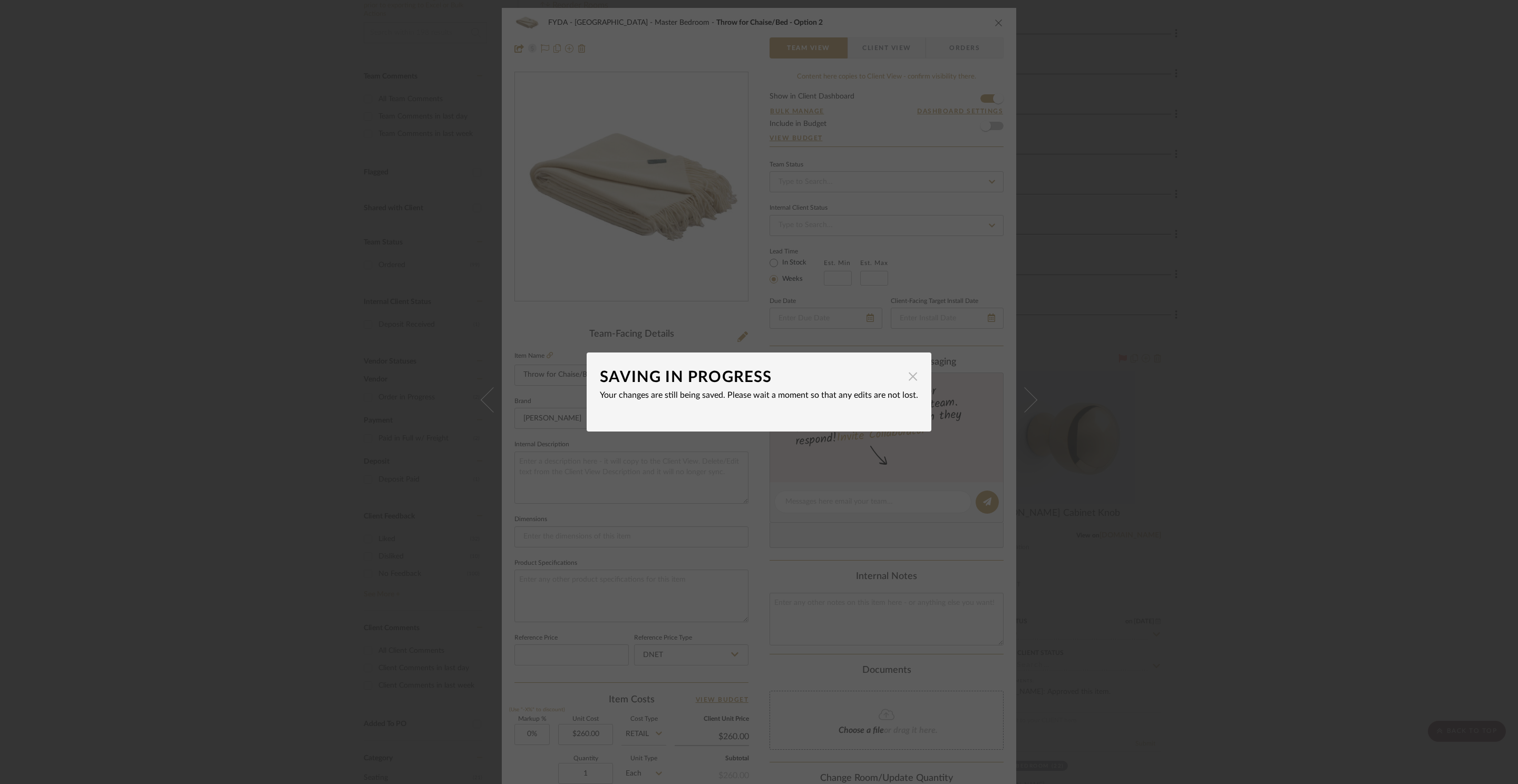
click at [909, 377] on span "button" at bounding box center [913, 377] width 21 height 21
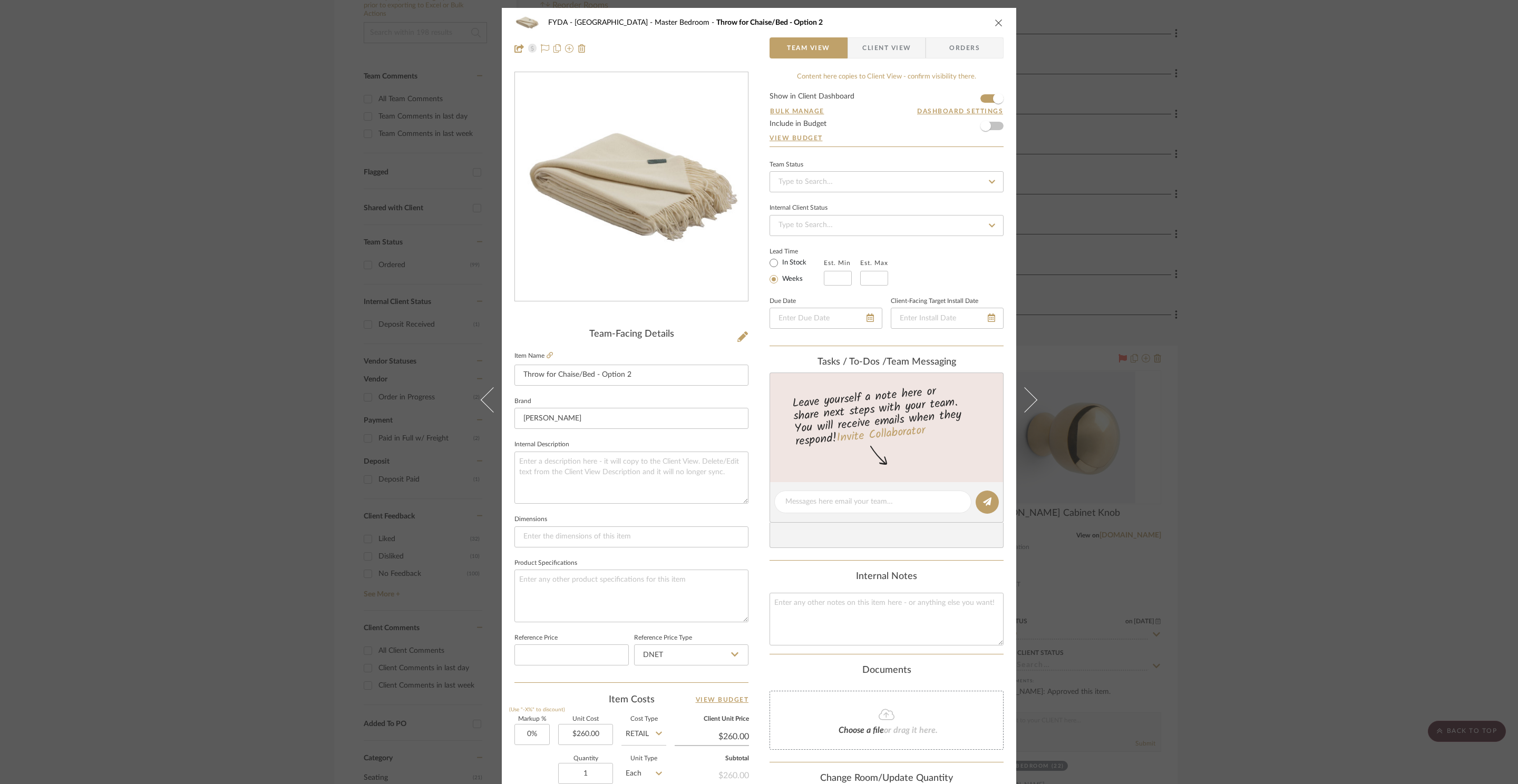
click at [996, 24] on icon "close" at bounding box center [998, 23] width 8 height 8
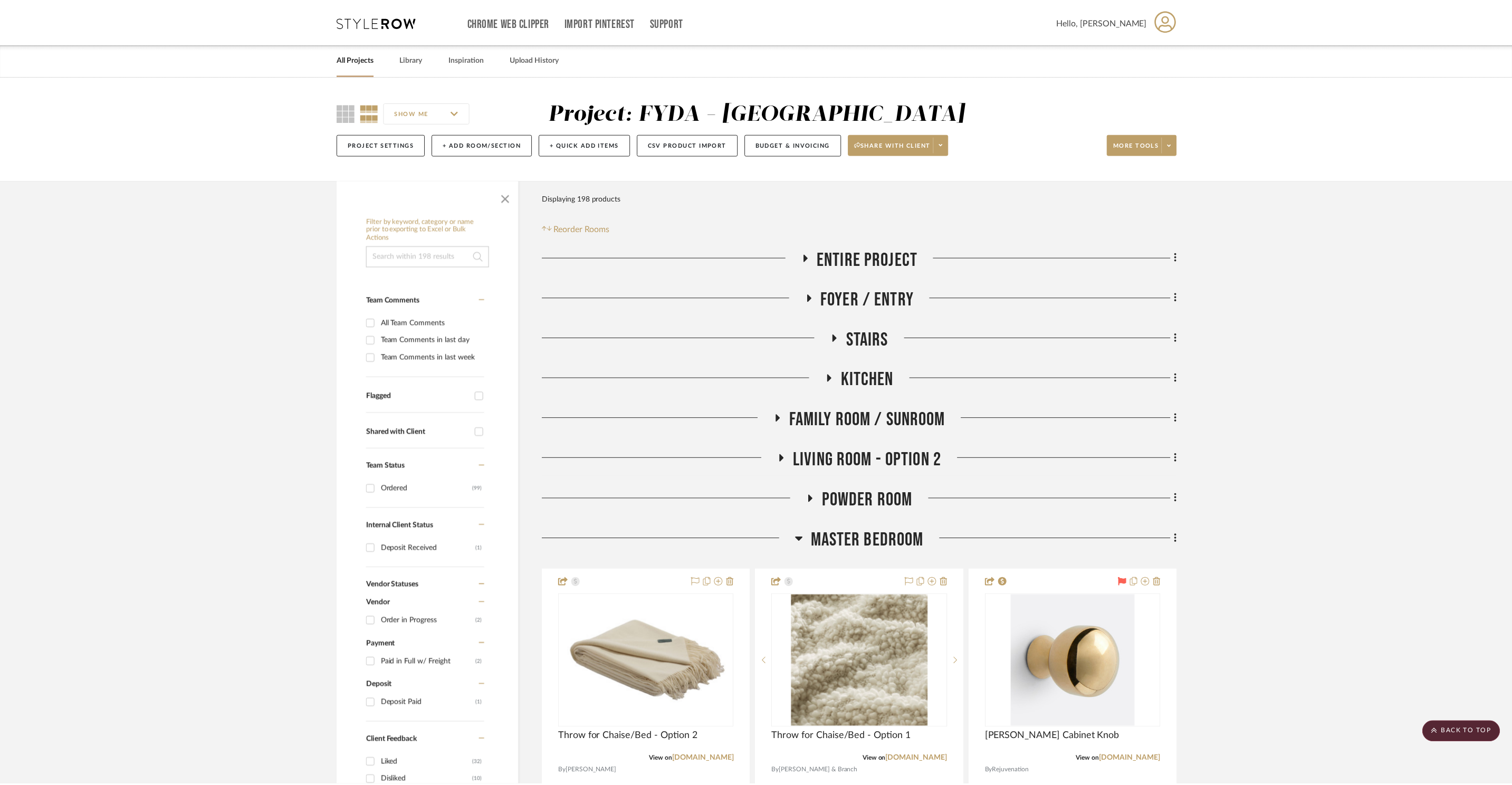
scroll to position [223, 0]
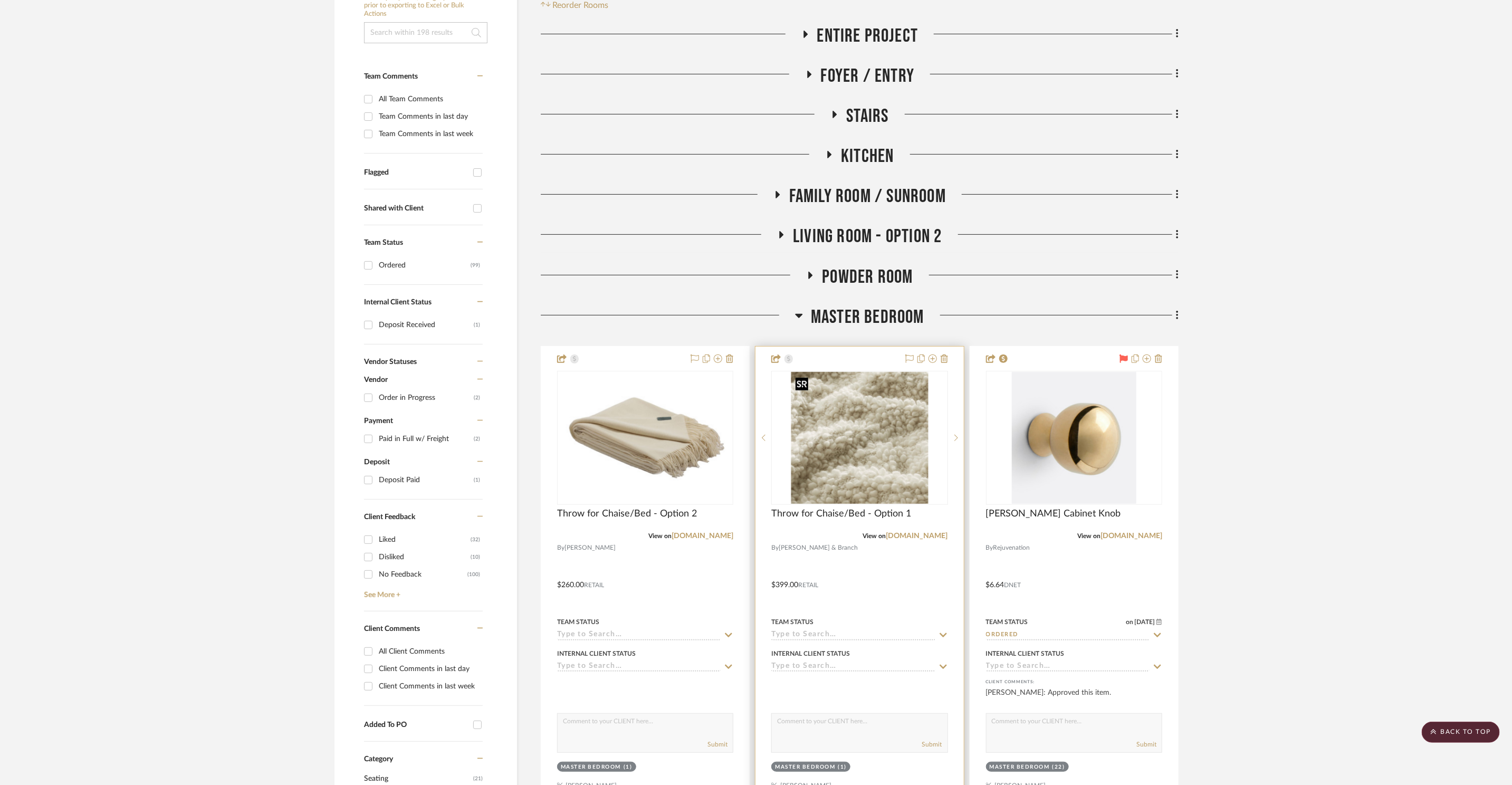
click at [908, 423] on img "0" at bounding box center [859, 438] width 137 height 132
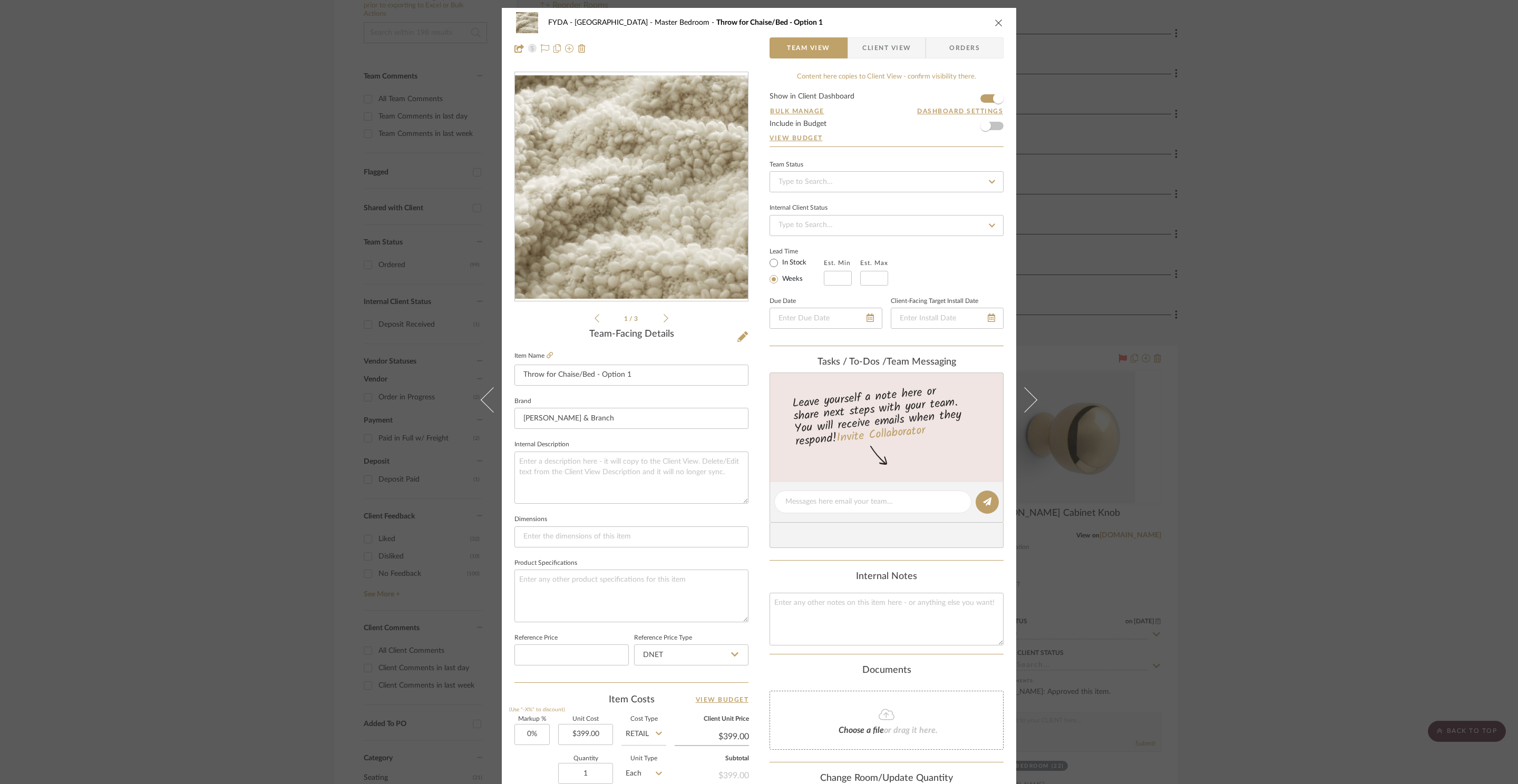
click at [727, 334] on div "Team-Facing Details" at bounding box center [631, 334] width 234 height 11
click at [733, 335] on div "Team-Facing Details" at bounding box center [631, 334] width 234 height 11
click at [738, 337] on icon at bounding box center [742, 336] width 11 height 11
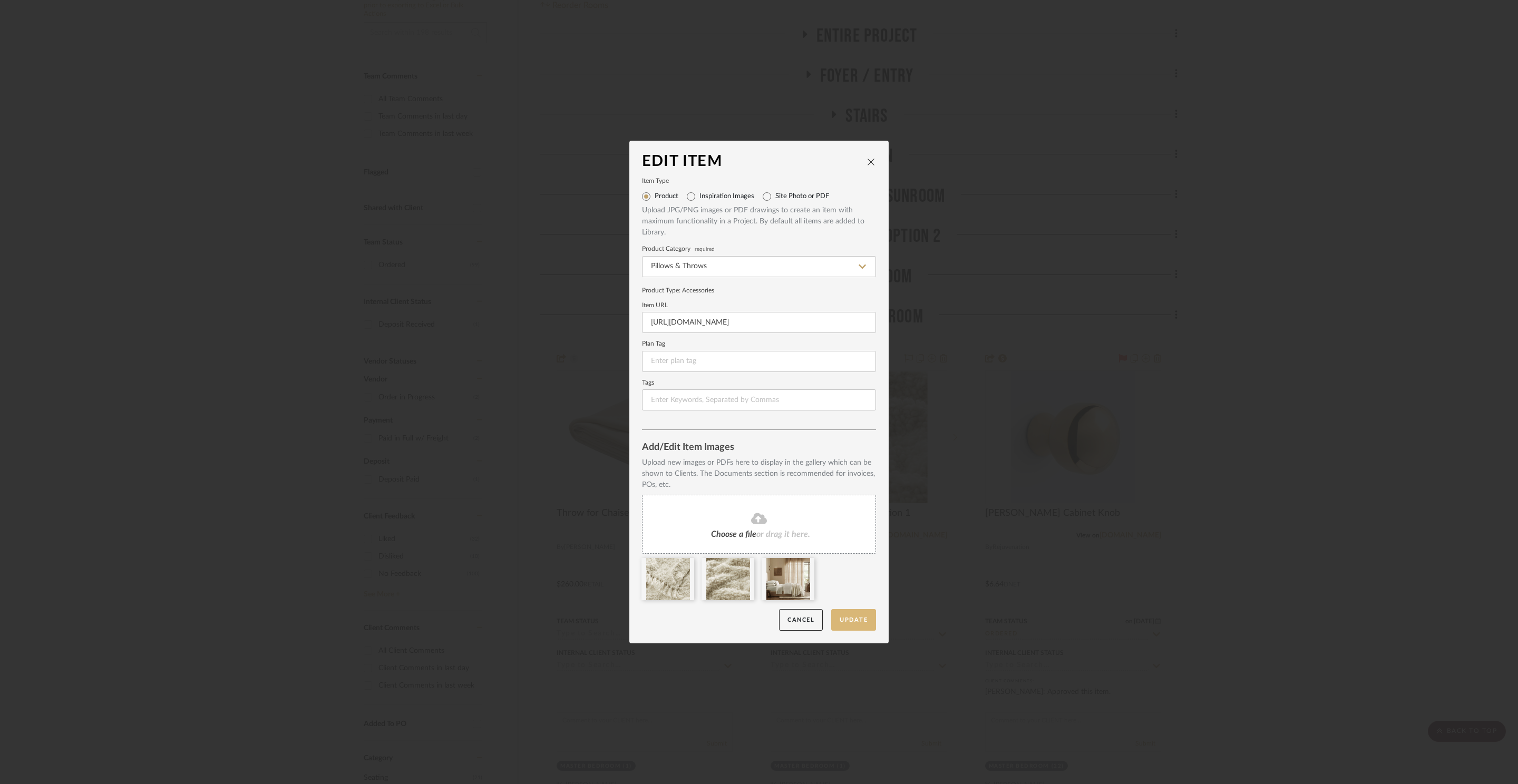
click at [854, 625] on button "Update" at bounding box center [853, 620] width 45 height 22
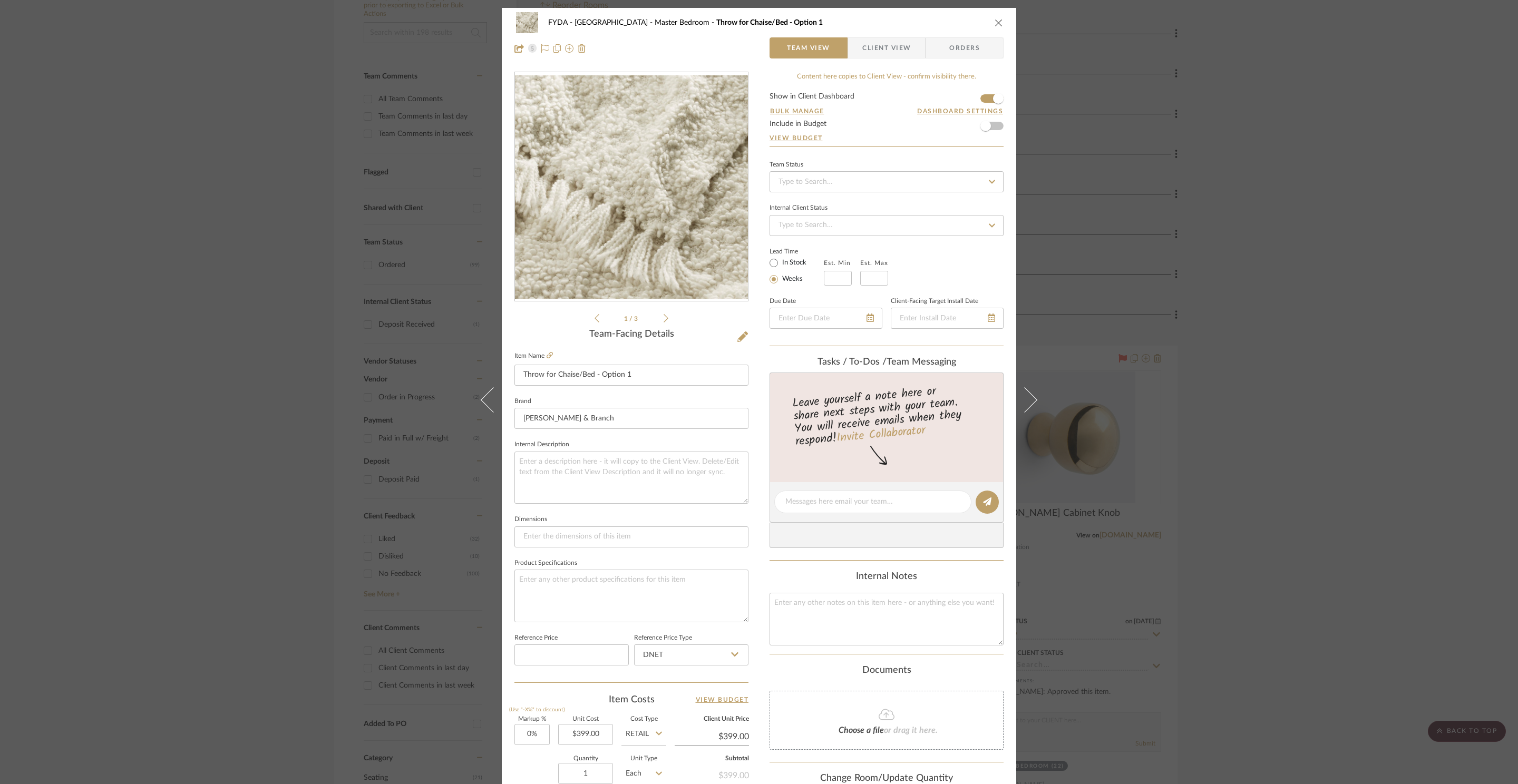
click at [1368, 354] on div "FYDA - 655 City Park Master Bedroom Throw for Chaise/Bed - Option 1 Team View C…" at bounding box center [759, 392] width 1518 height 784
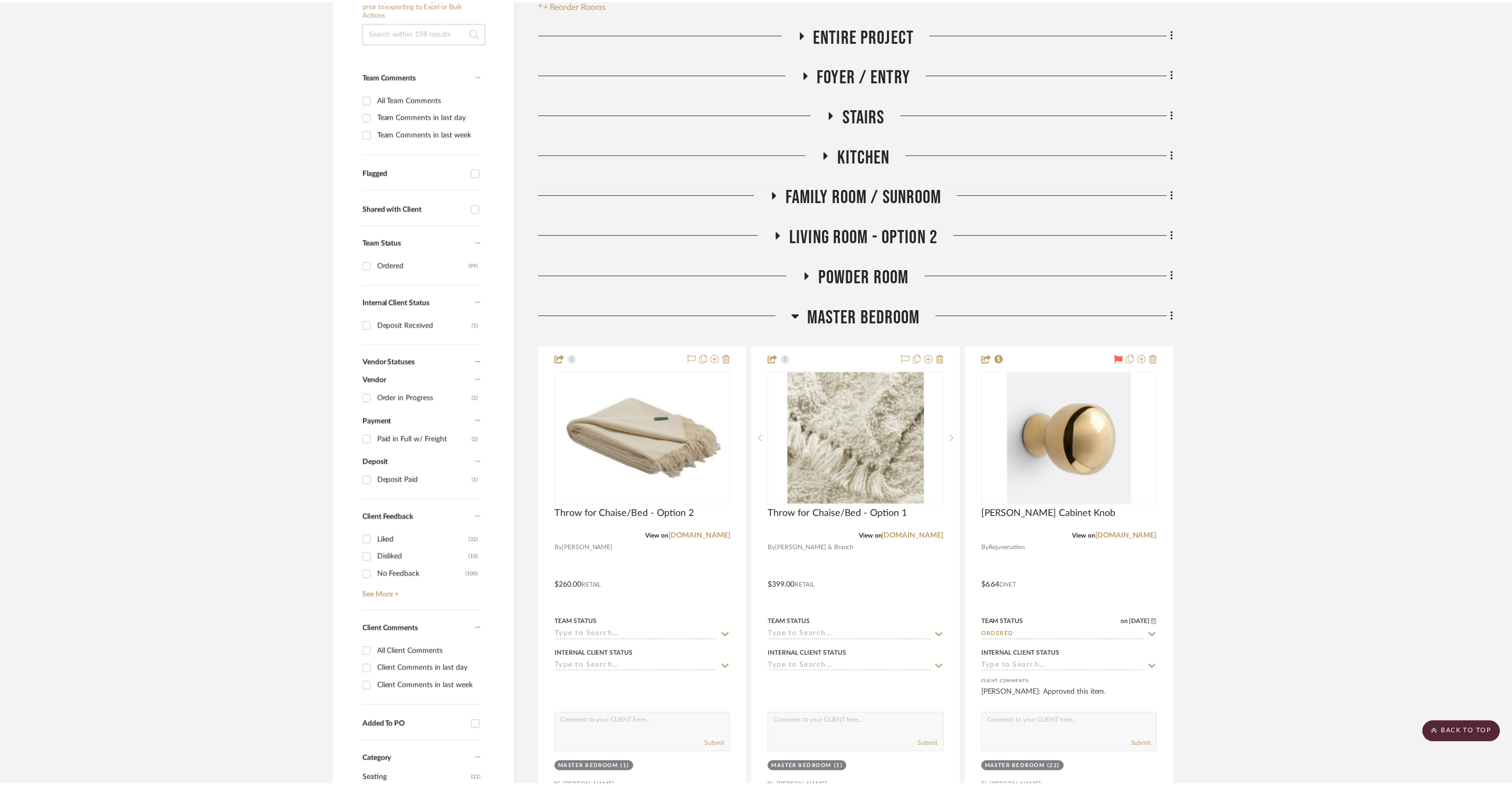
scroll to position [223, 0]
